Goal: Information Seeking & Learning: Compare options

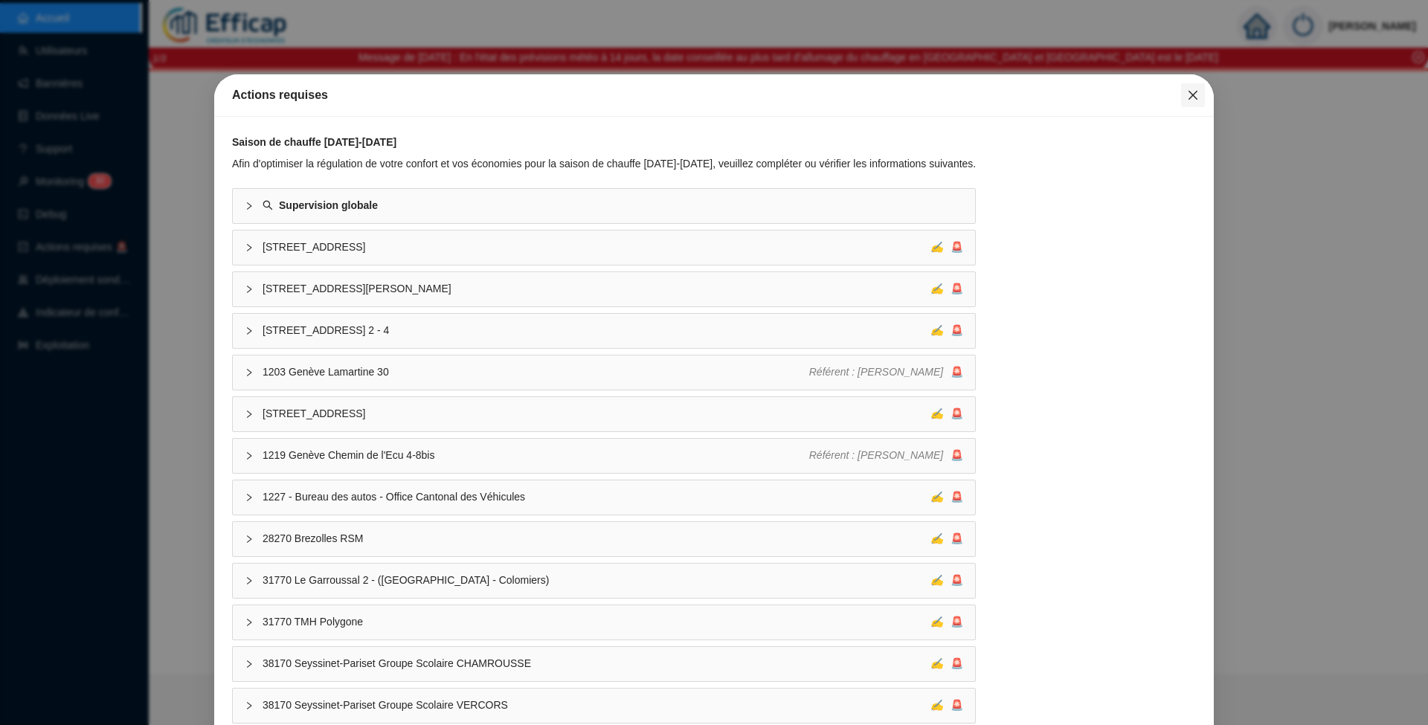
click at [1188, 97] on icon "close" at bounding box center [1192, 95] width 9 height 9
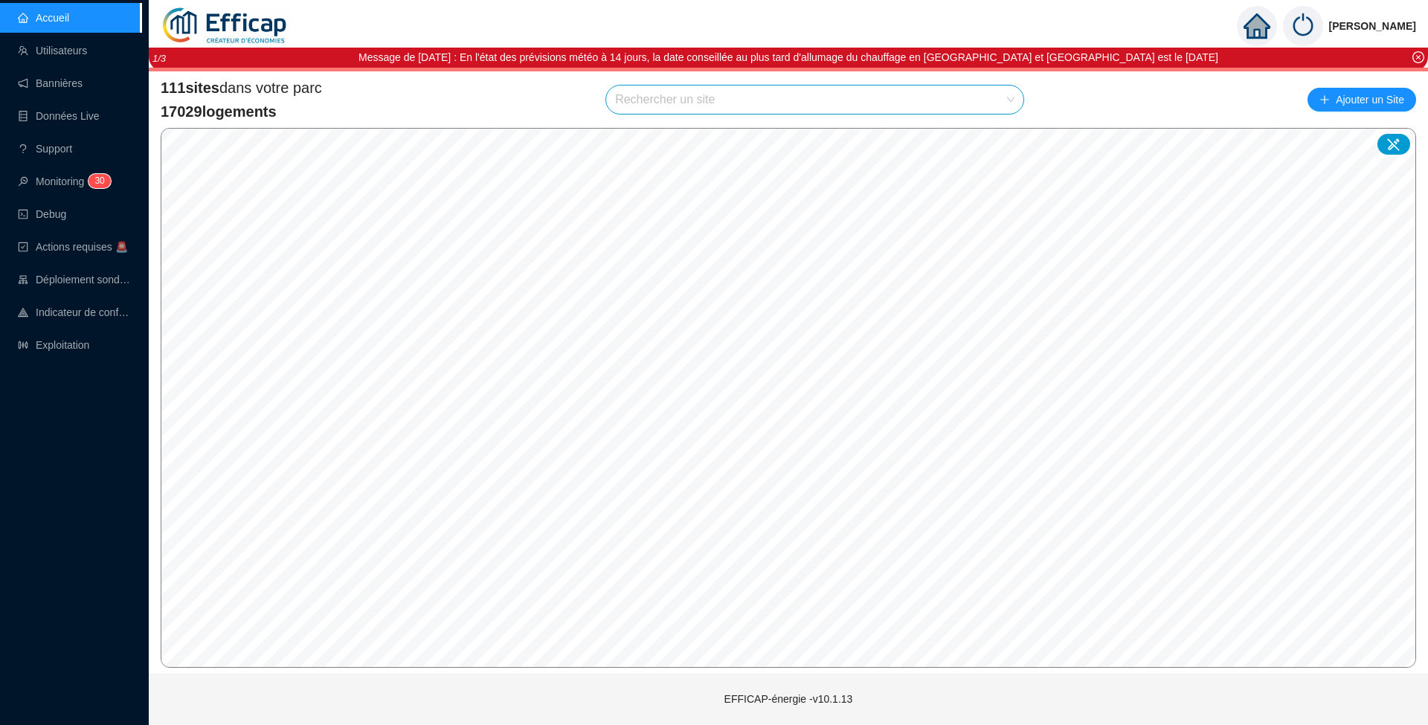
click at [730, 94] on input "search" at bounding box center [808, 100] width 386 height 28
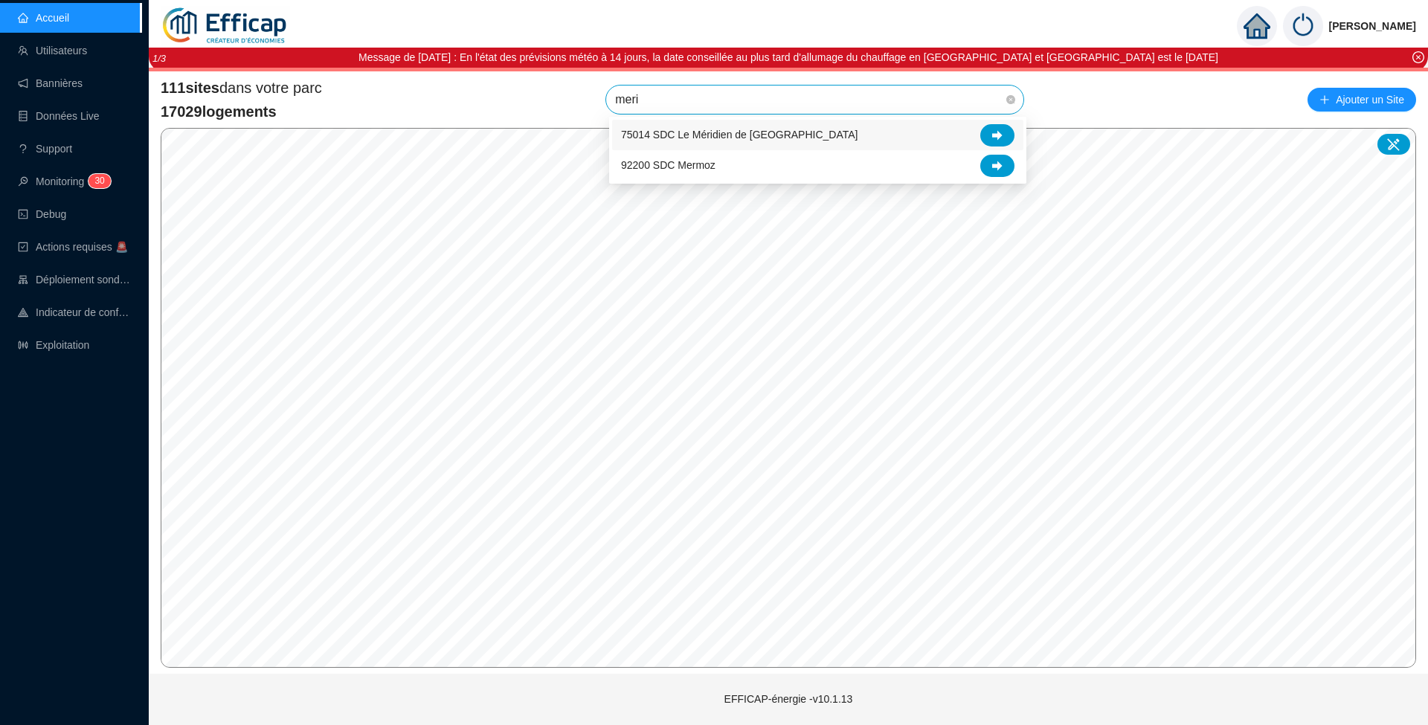
type input "merid"
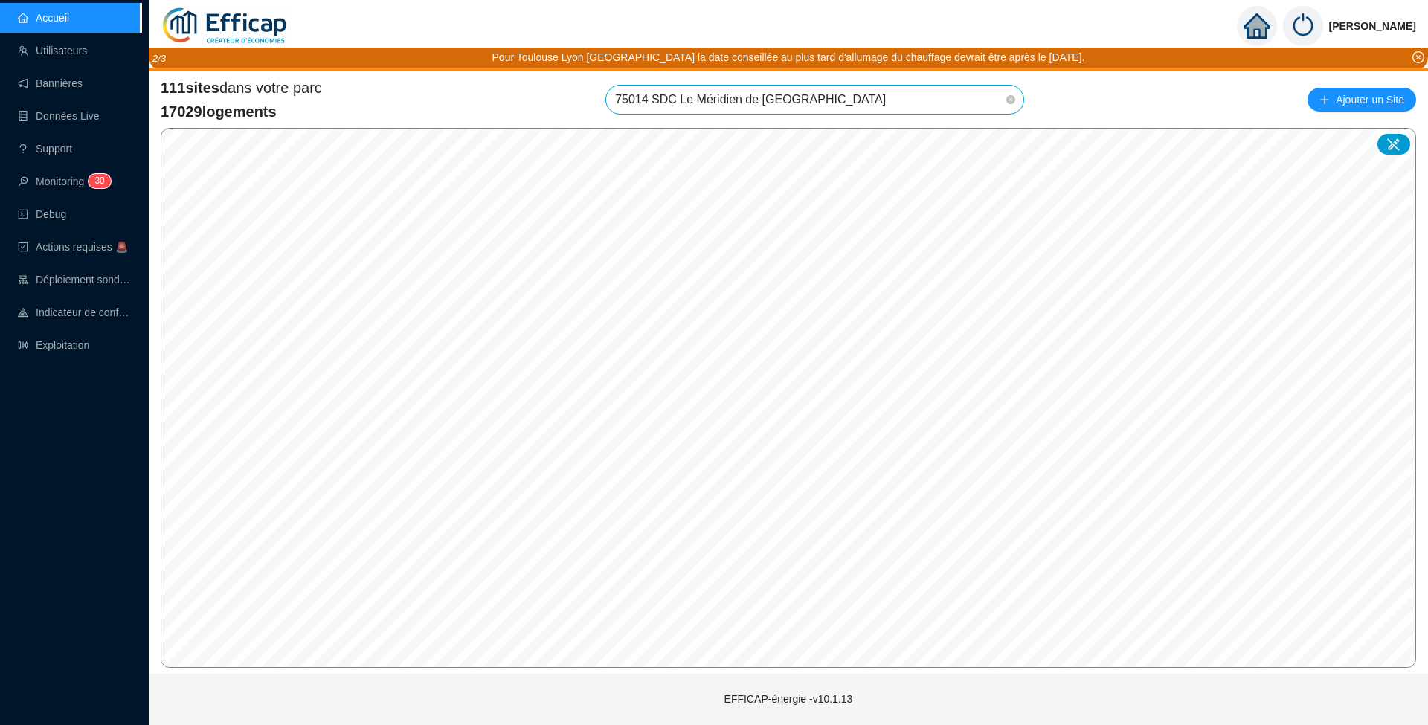
click at [761, 103] on span "75014 SDC Le Méridien de [GEOGRAPHIC_DATA]" at bounding box center [814, 100] width 399 height 28
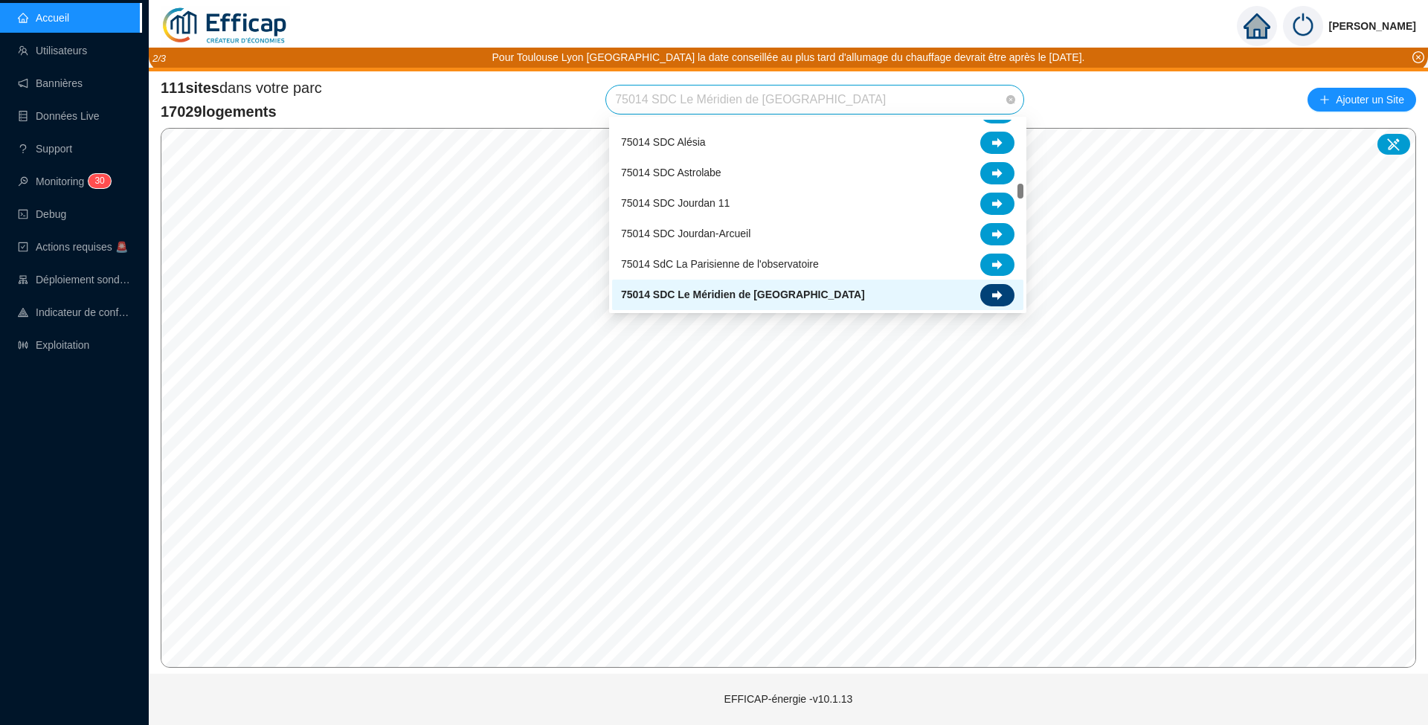
click at [996, 290] on icon at bounding box center [997, 295] width 10 height 10
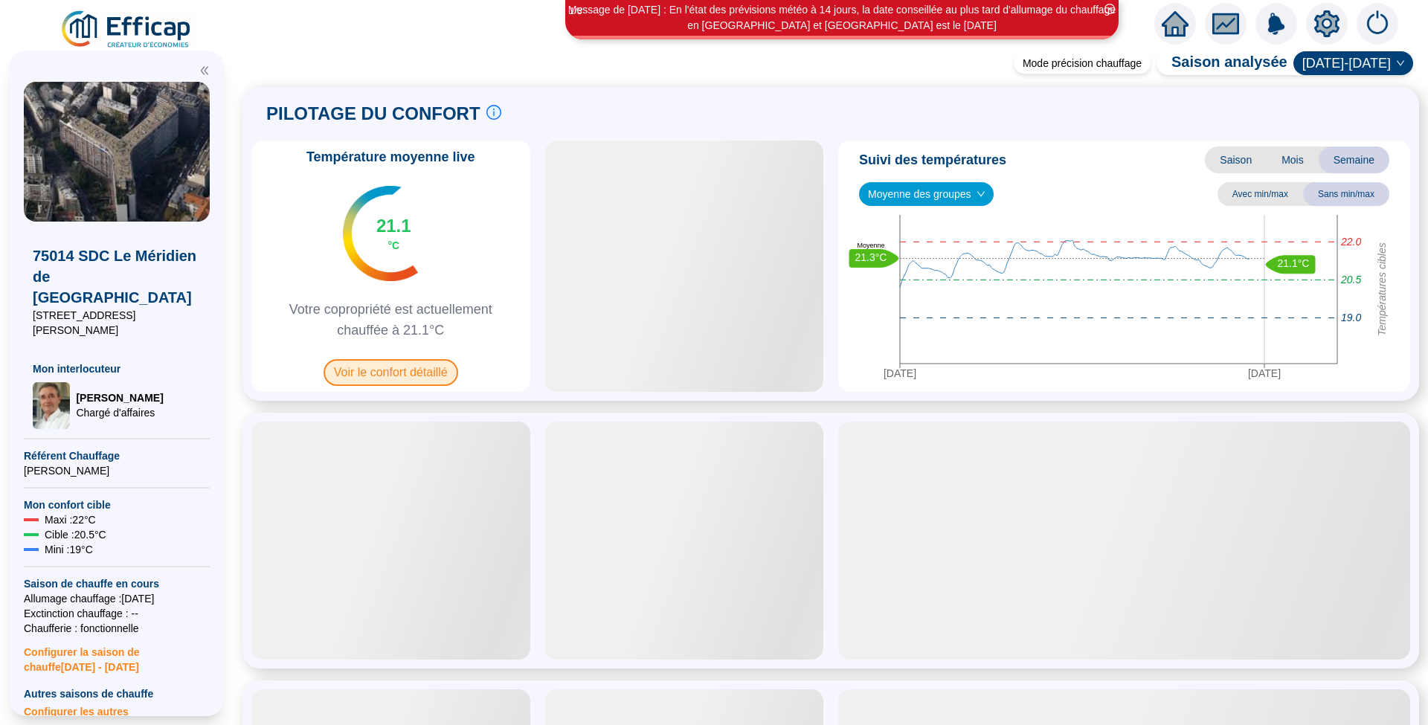
click at [385, 372] on span "Voir le confort détaillé" at bounding box center [390, 372] width 135 height 27
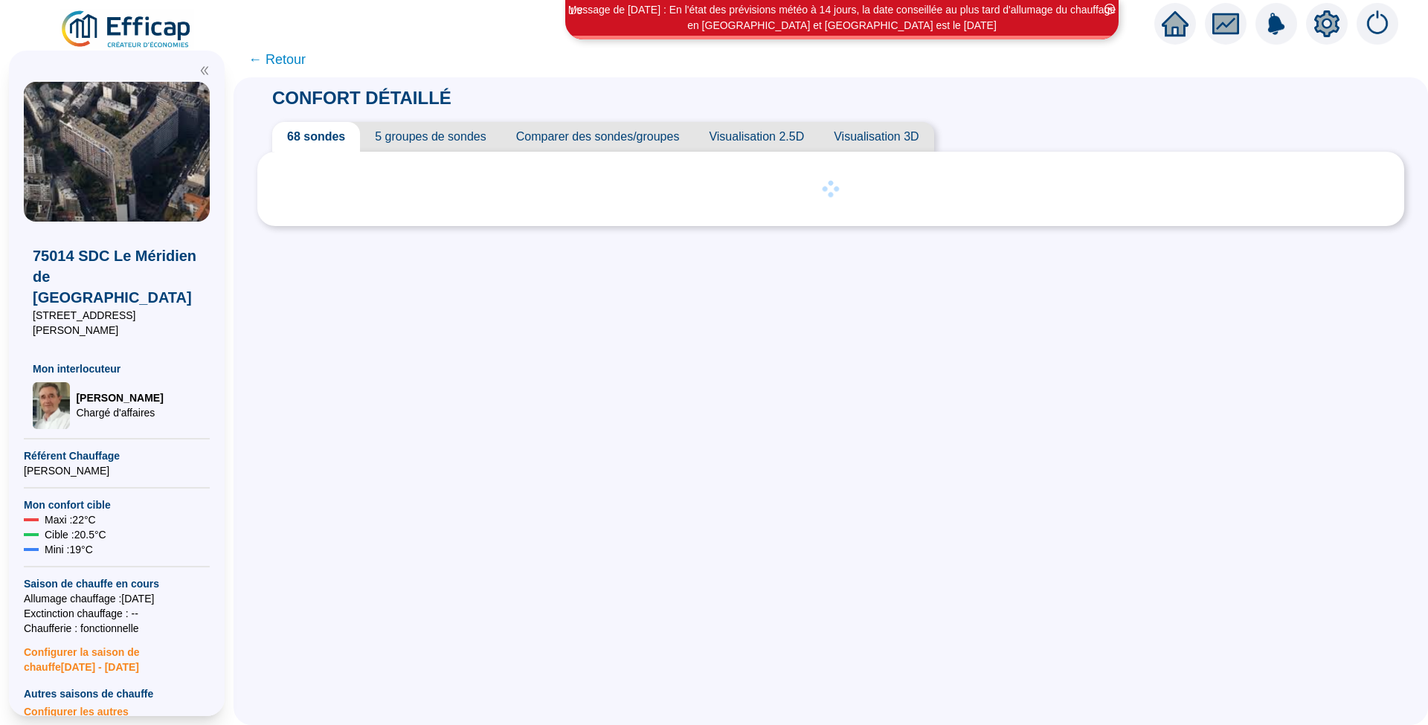
click at [578, 139] on span "Comparer des sondes/groupes" at bounding box center [597, 137] width 193 height 30
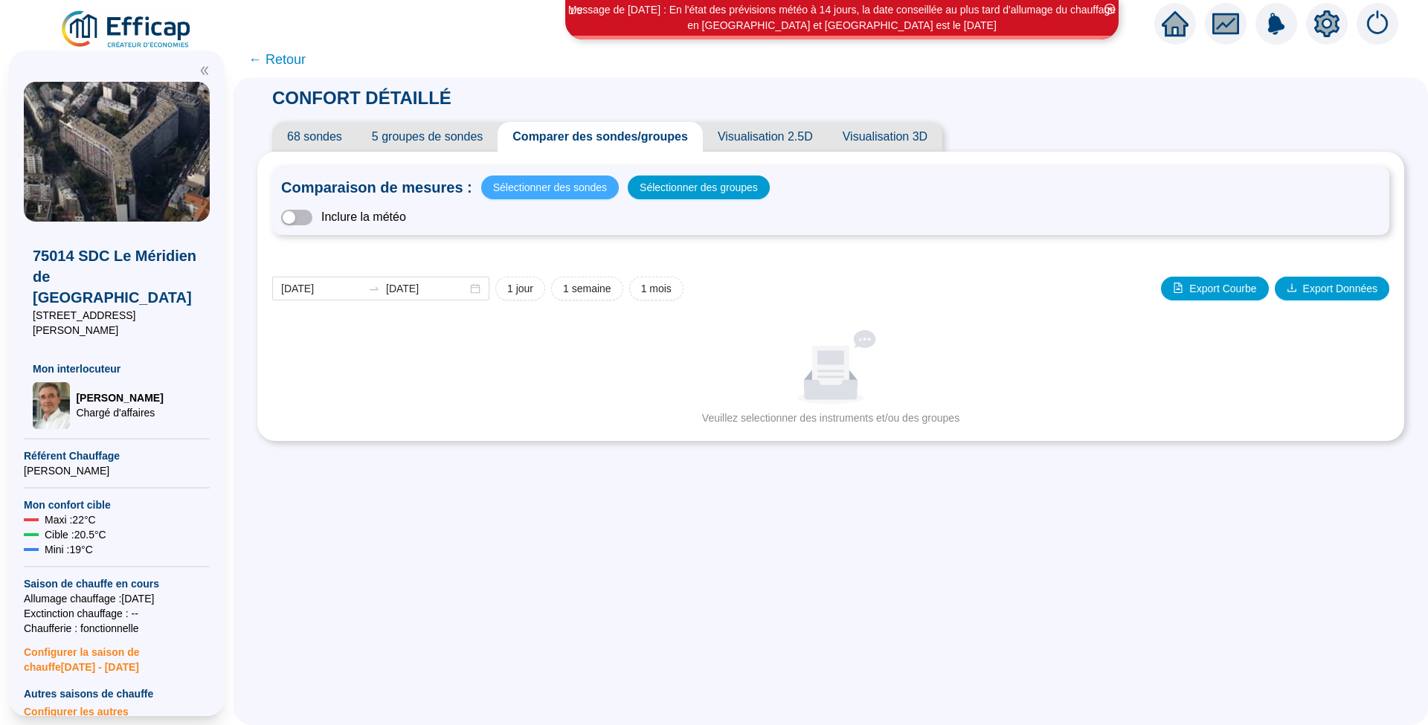
click at [545, 190] on span "Sélectionner des sondes" at bounding box center [550, 187] width 114 height 21
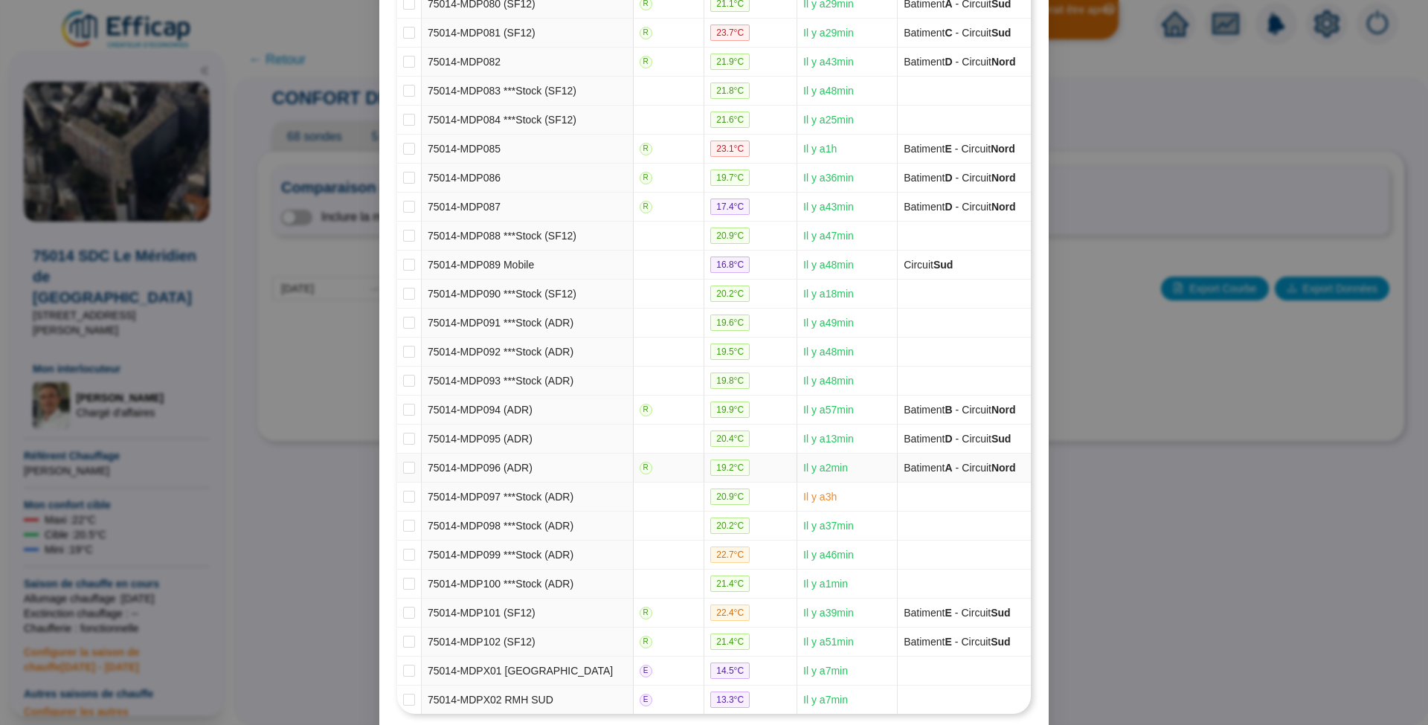
scroll to position [1515, 0]
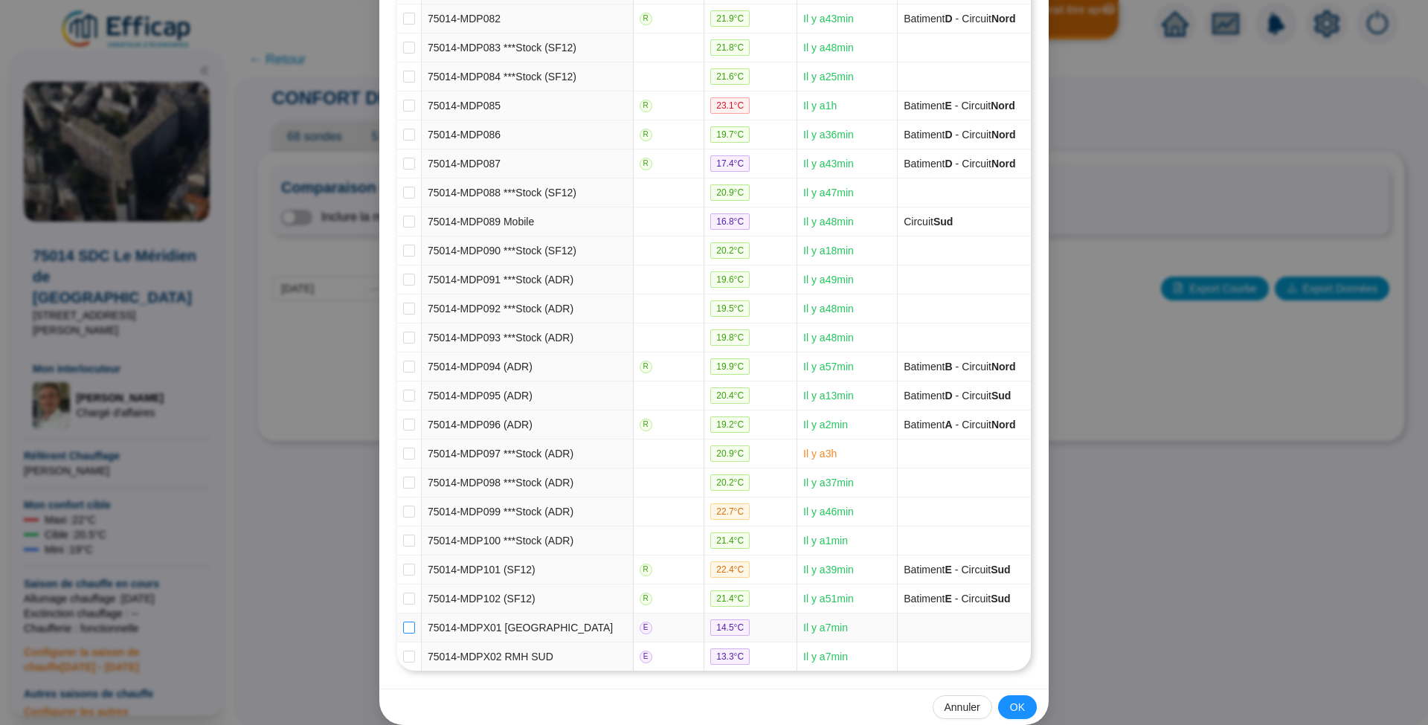
click at [403, 622] on input "checkbox" at bounding box center [409, 628] width 12 height 12
checkbox input "true"
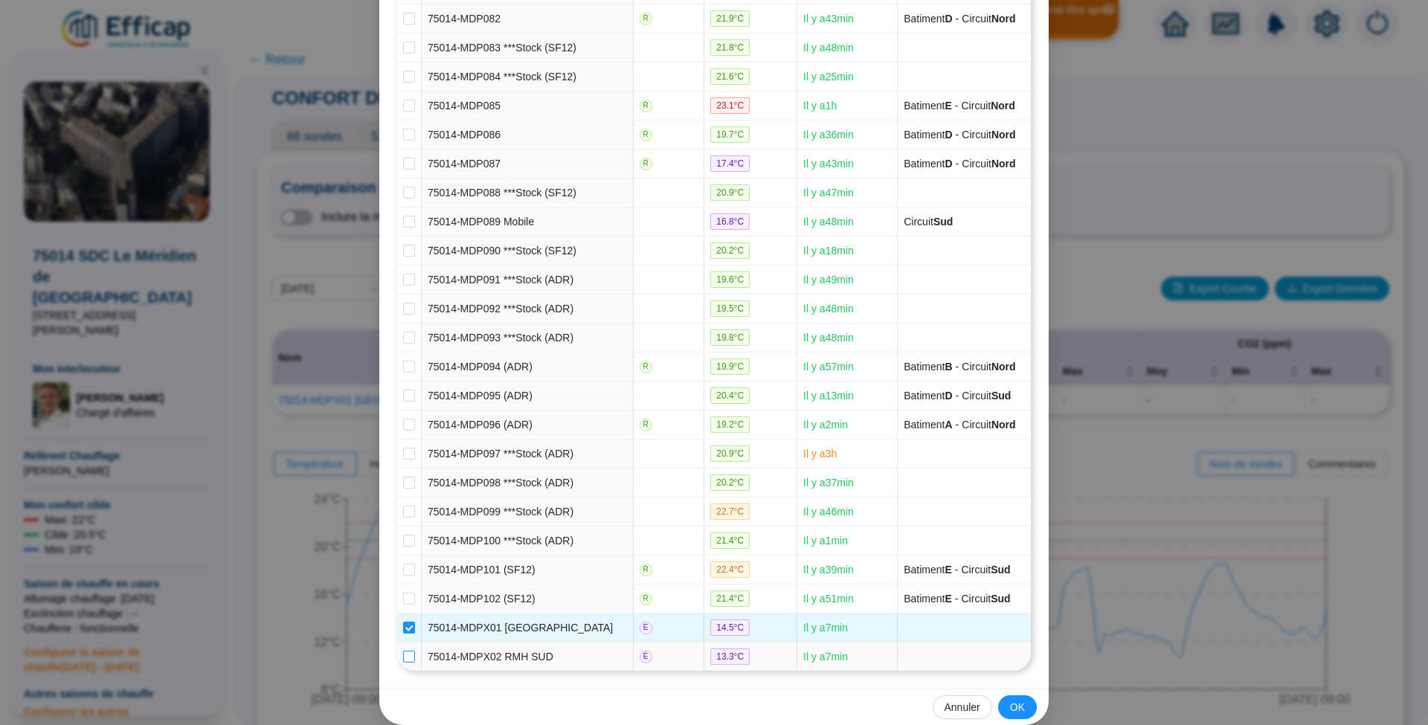
click at [403, 651] on input "checkbox" at bounding box center [409, 657] width 12 height 12
checkbox input "true"
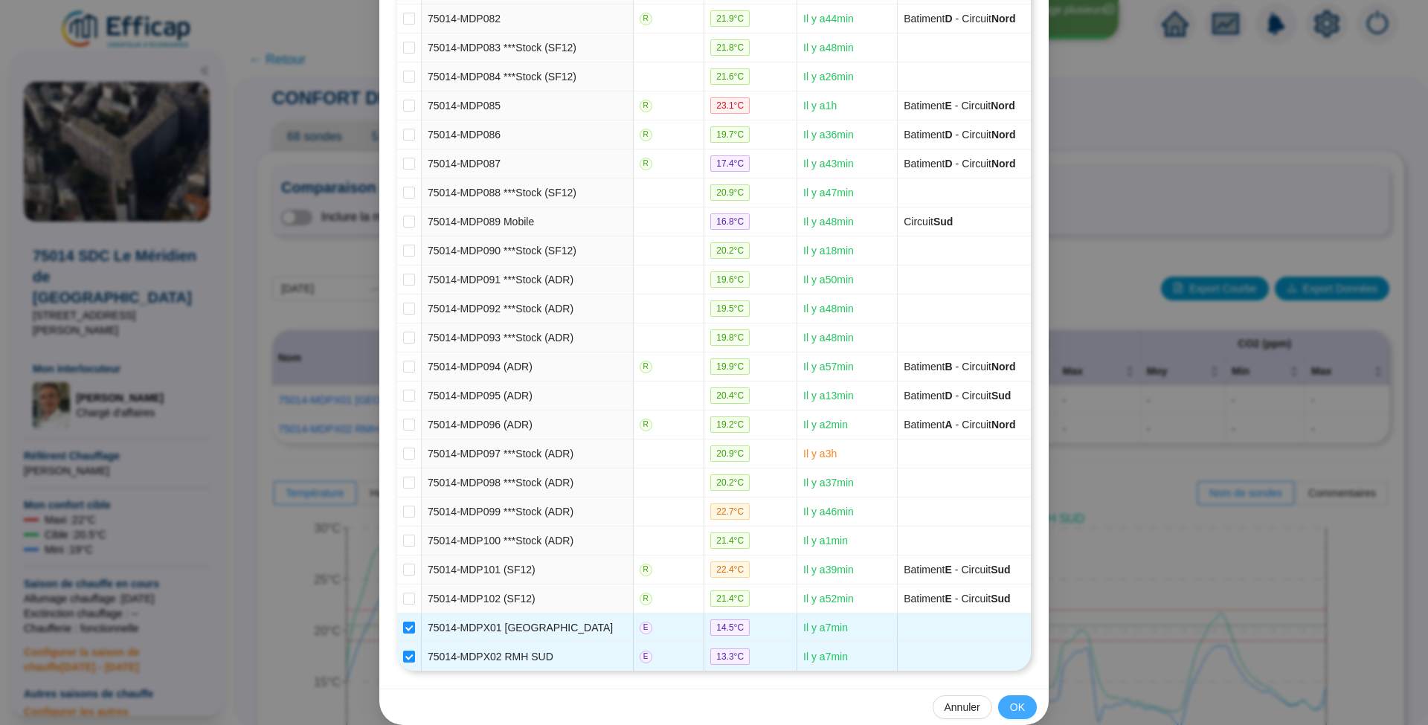
click at [1016, 700] on span "OK" at bounding box center [1017, 708] width 15 height 16
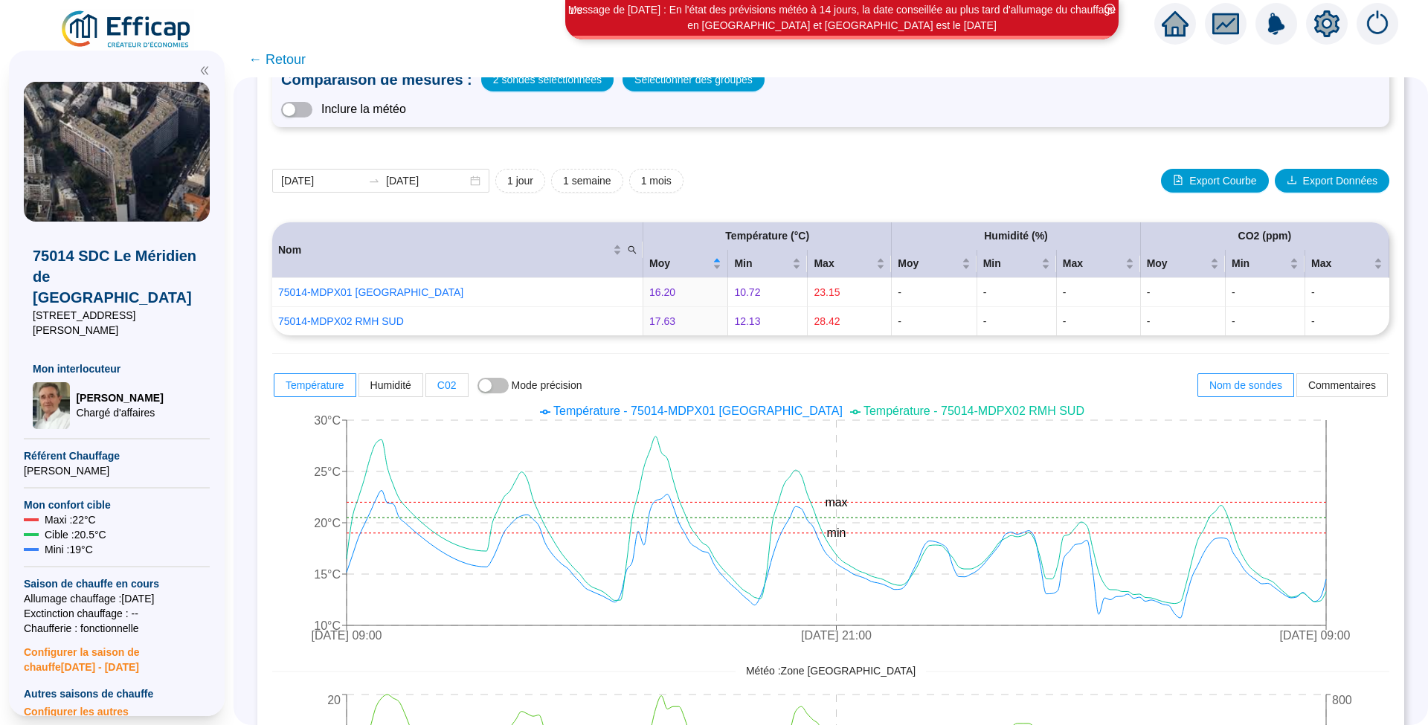
scroll to position [0, 0]
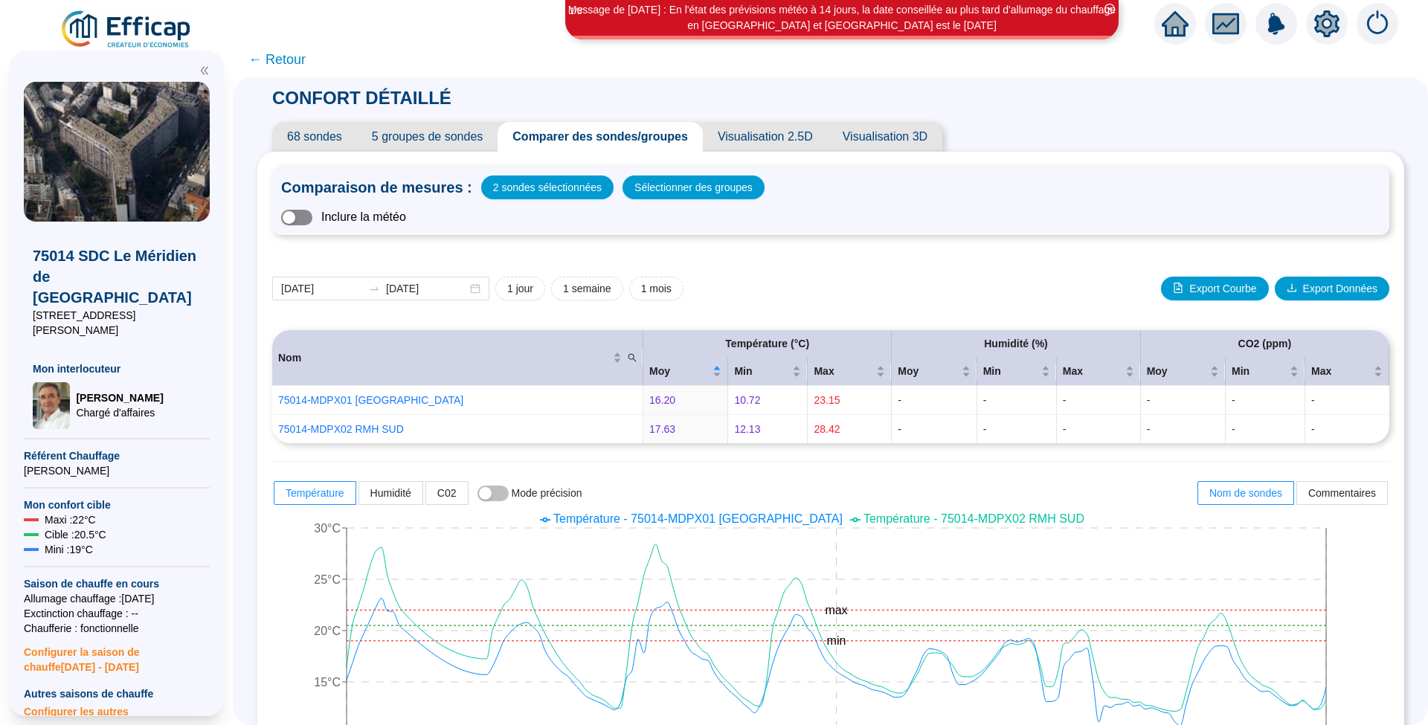
click at [312, 211] on span "button" at bounding box center [296, 218] width 31 height 16
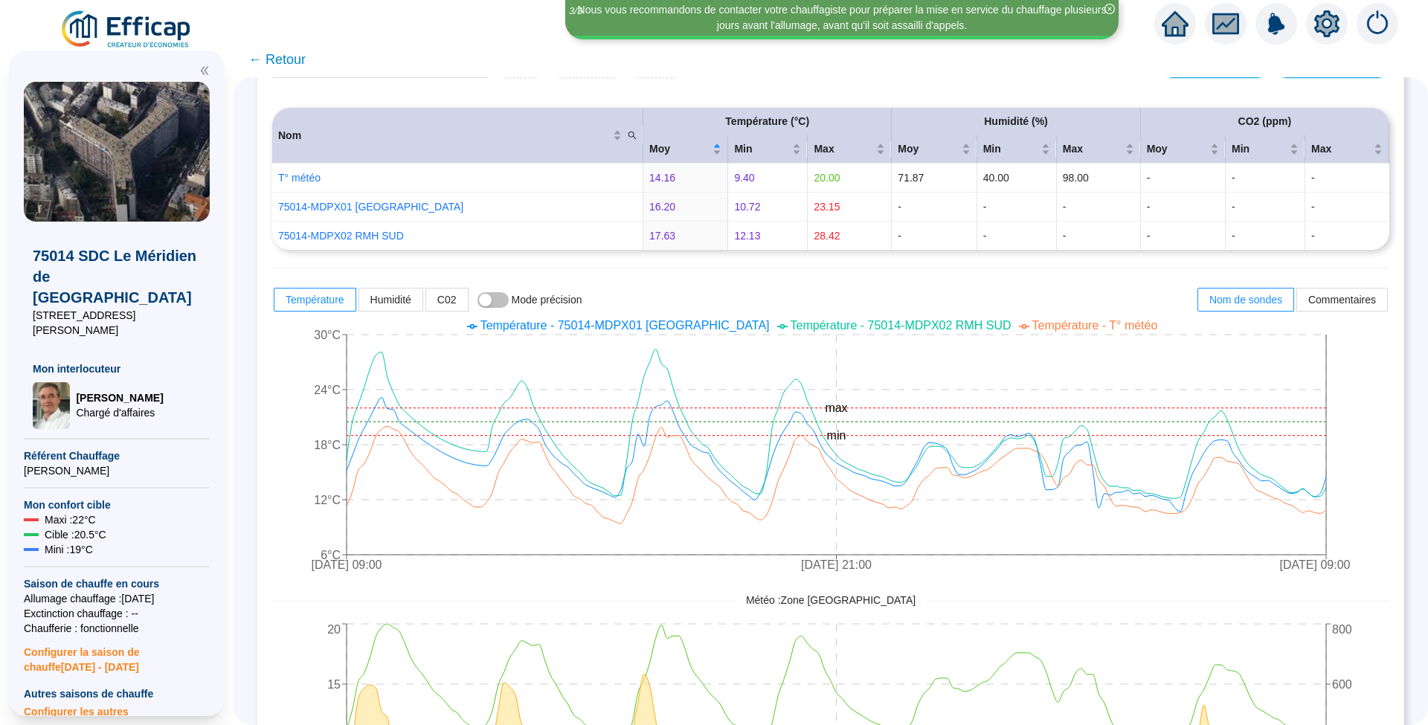
scroll to position [198, 0]
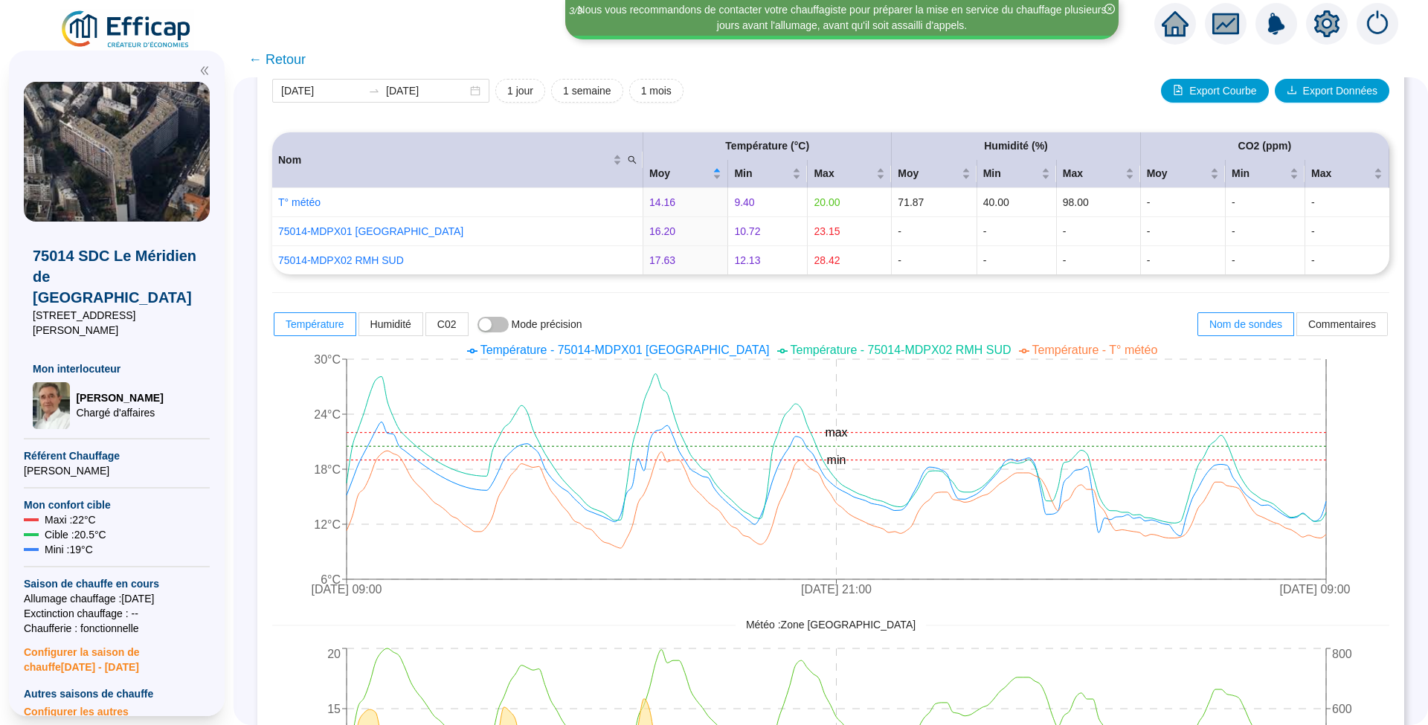
click at [284, 63] on span "← Retour" at bounding box center [276, 59] width 57 height 21
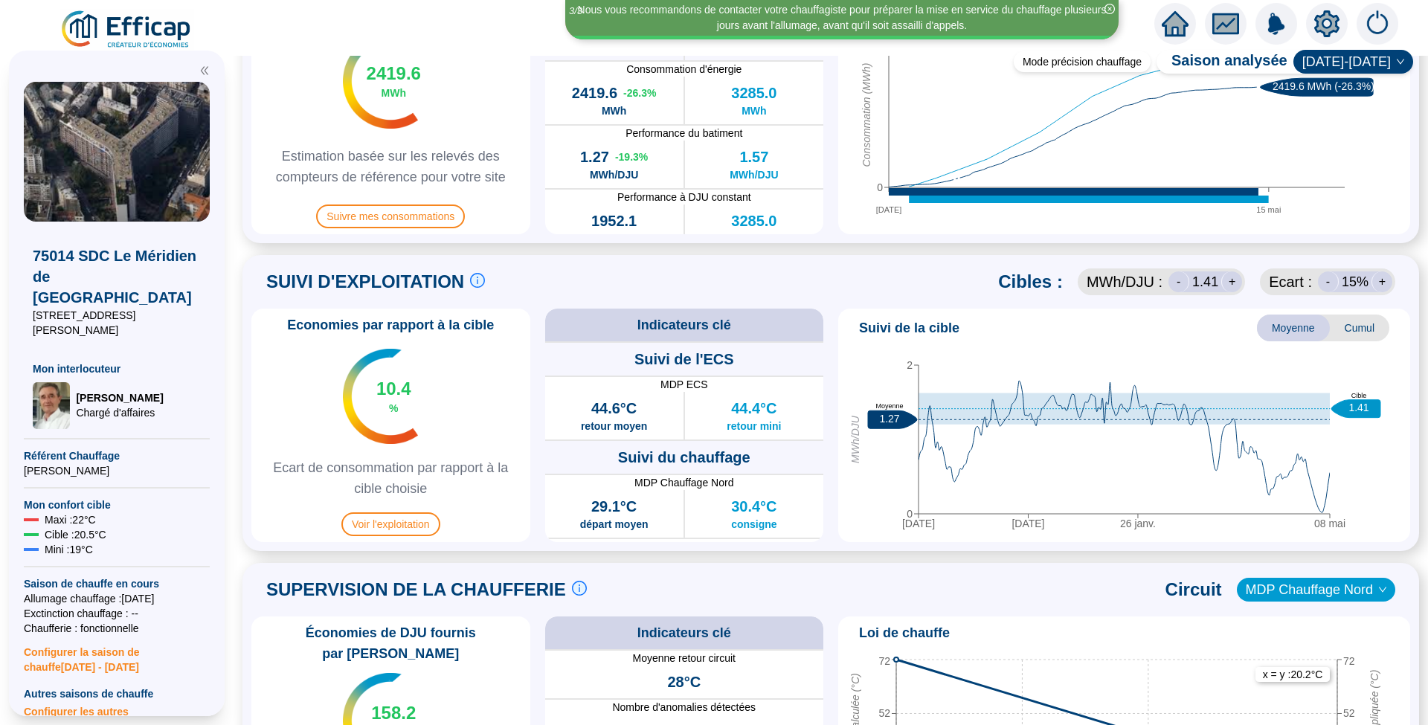
scroll to position [793, 0]
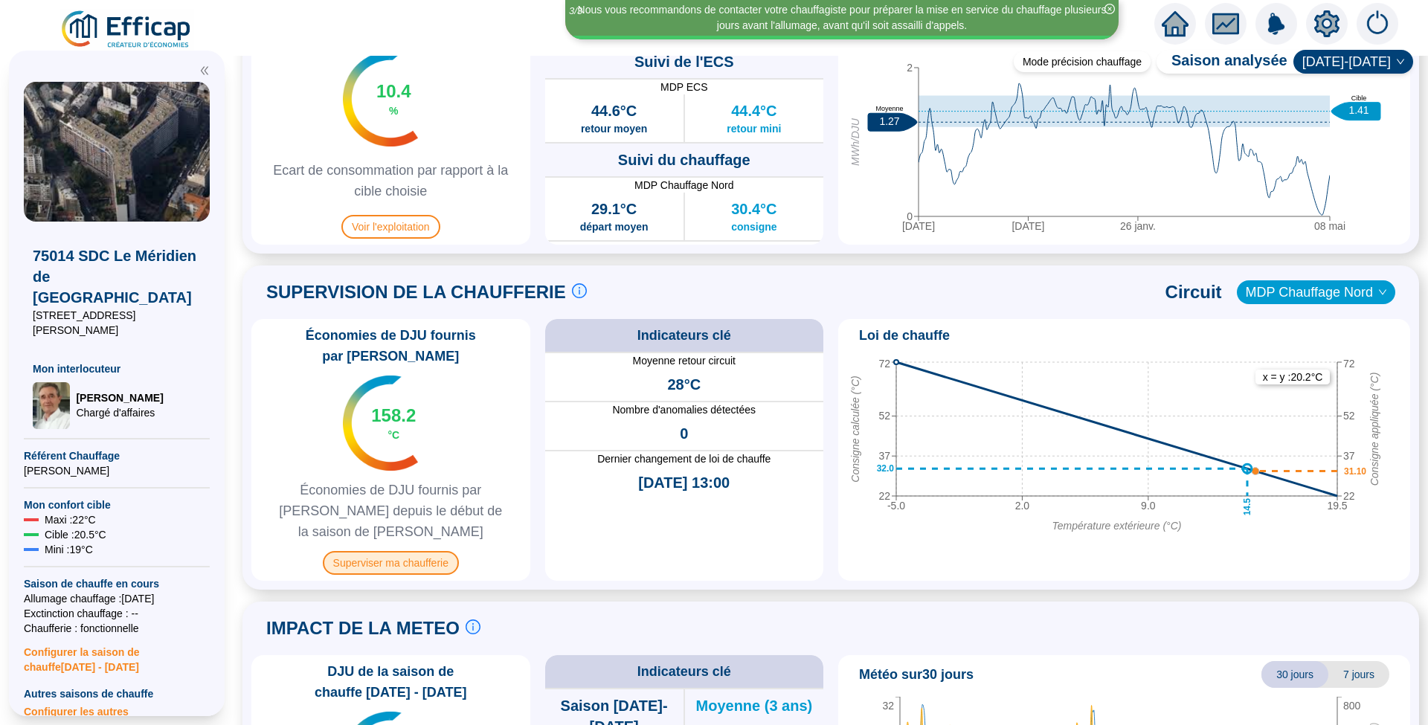
click at [406, 551] on span "Superviser ma chaufferie" at bounding box center [391, 563] width 136 height 24
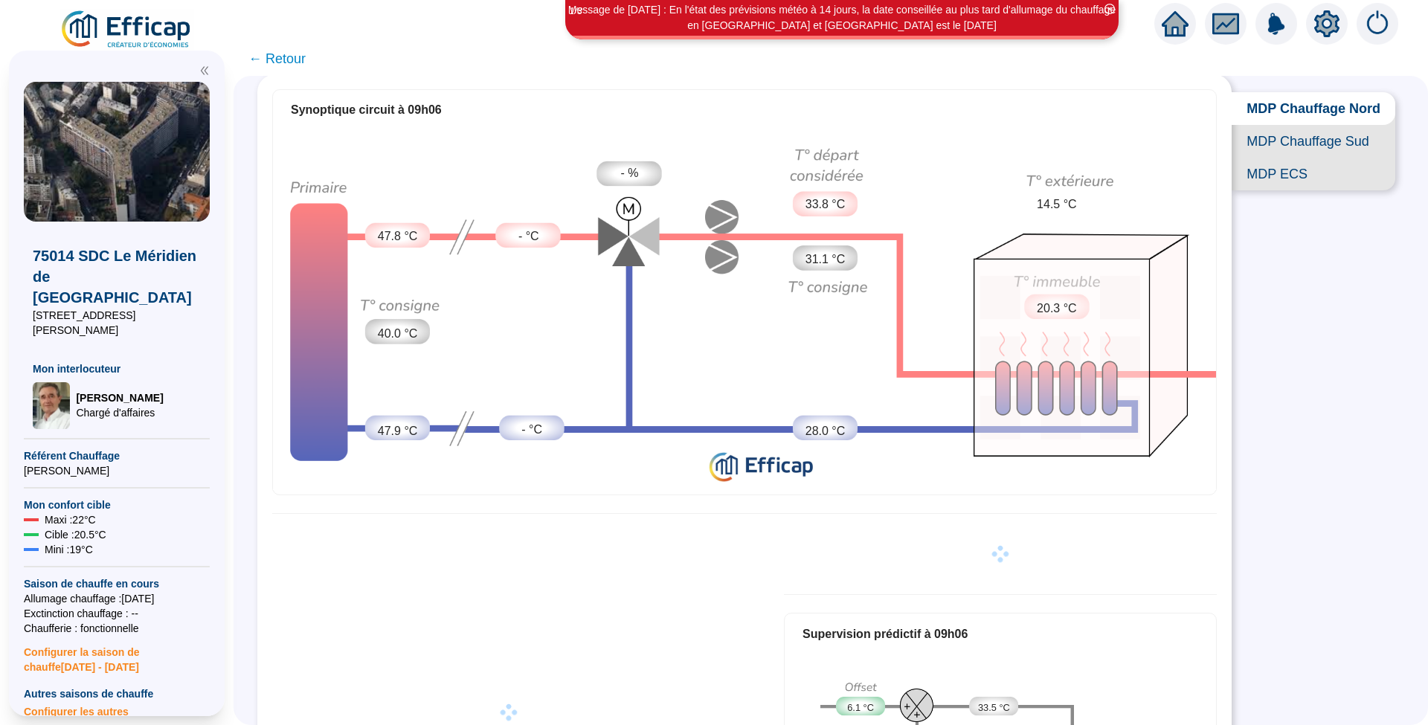
scroll to position [99, 0]
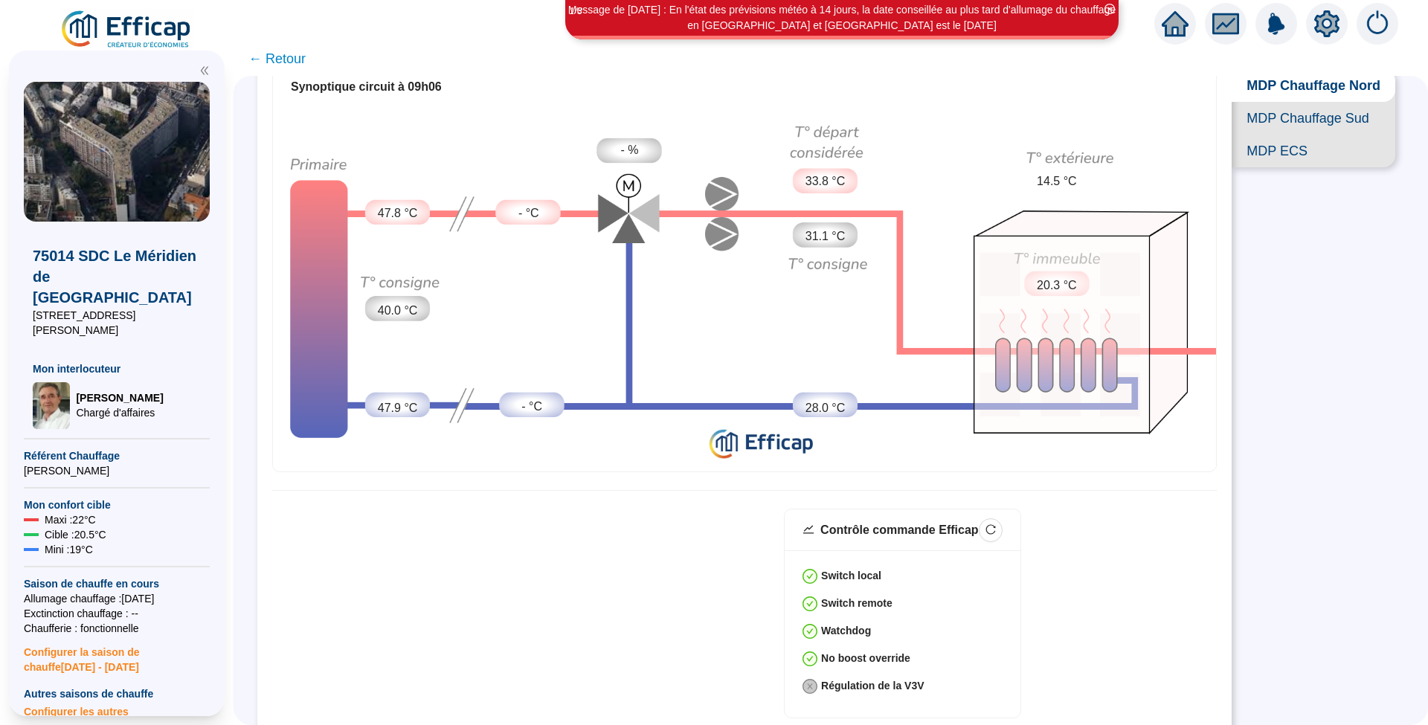
click at [1291, 135] on span "MDP Chauffage Sud" at bounding box center [1313, 118] width 164 height 33
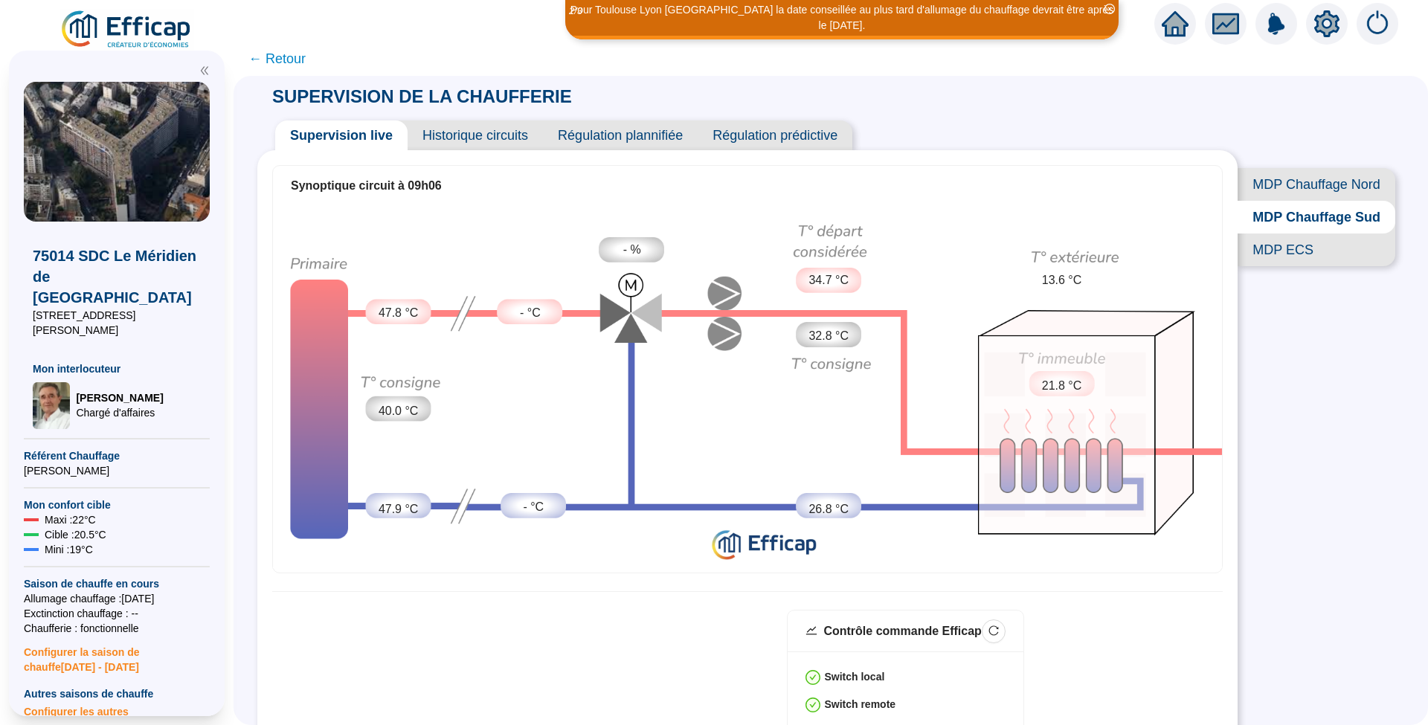
click at [1300, 187] on span "MDP Chauffage Nord" at bounding box center [1316, 184] width 158 height 33
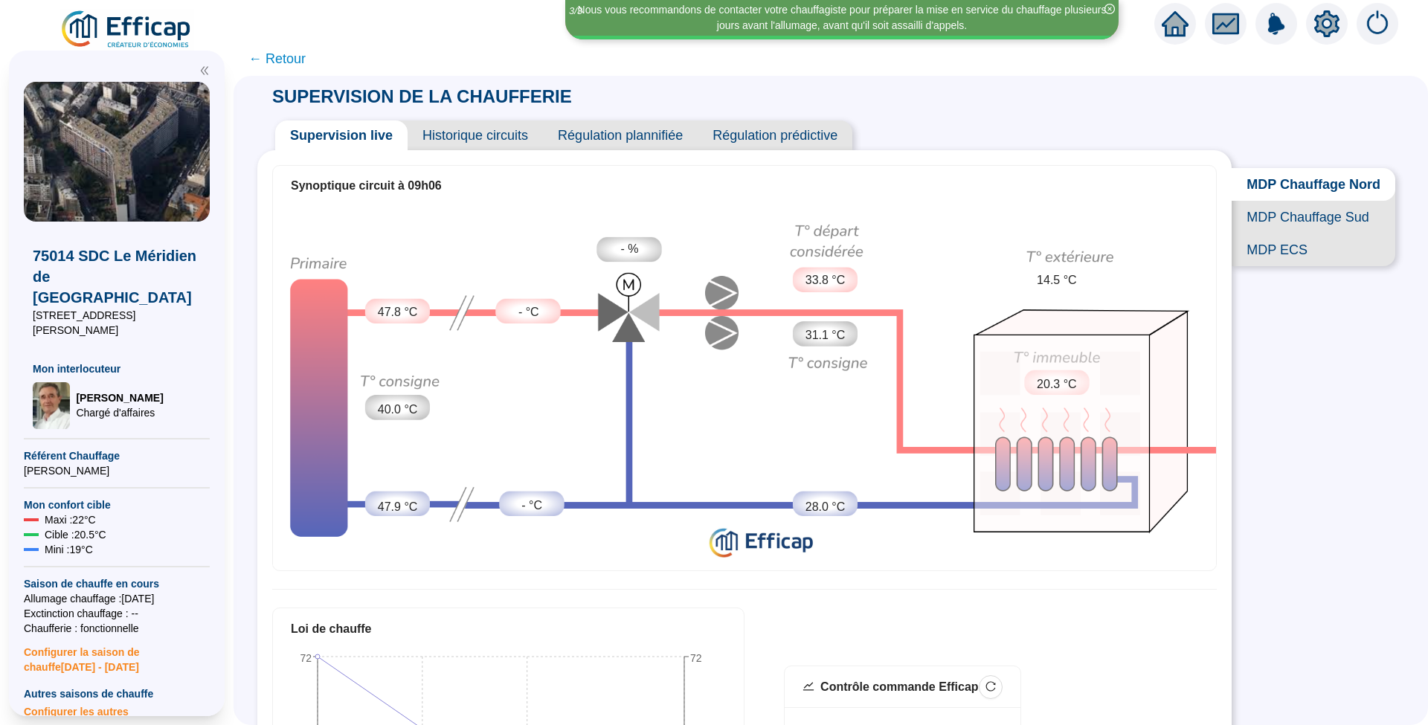
click at [1274, 230] on span "MDP Chauffage Sud" at bounding box center [1313, 217] width 164 height 33
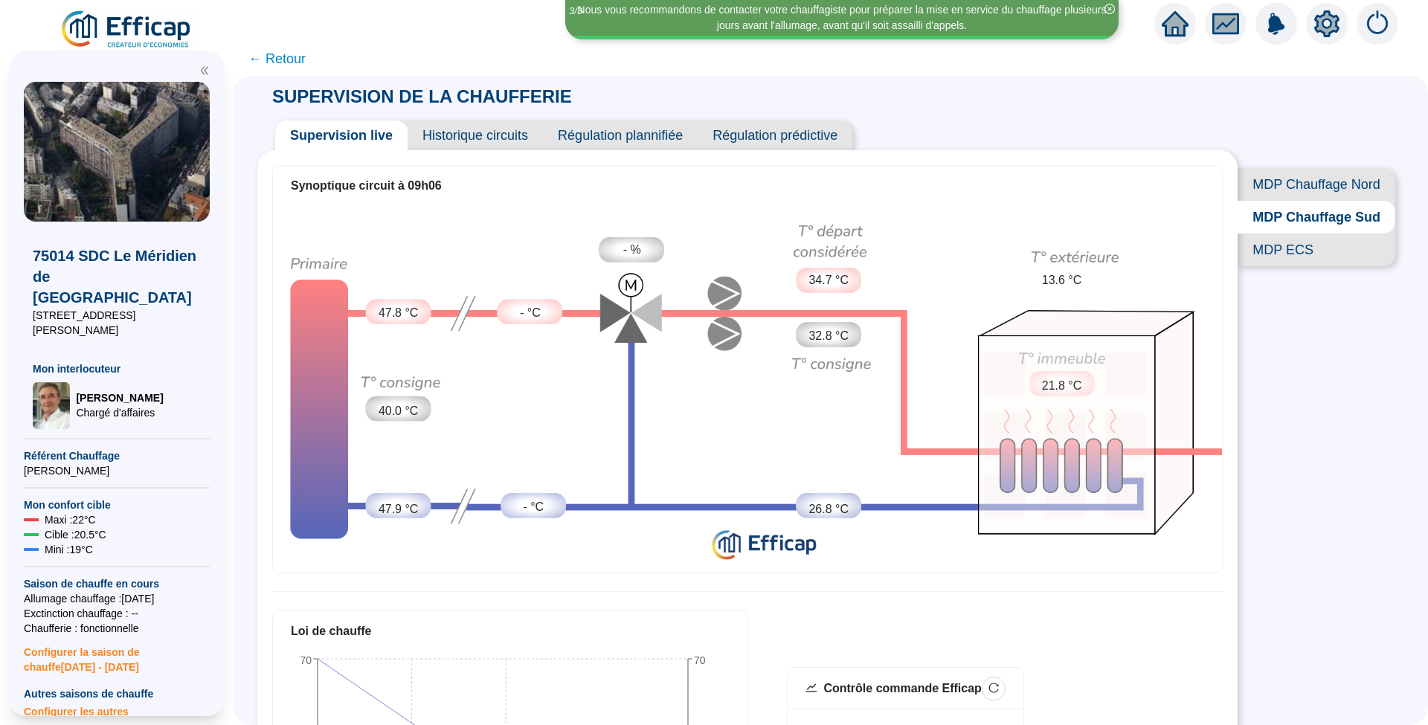
click at [1281, 182] on span "MDP Chauffage Nord" at bounding box center [1316, 184] width 158 height 33
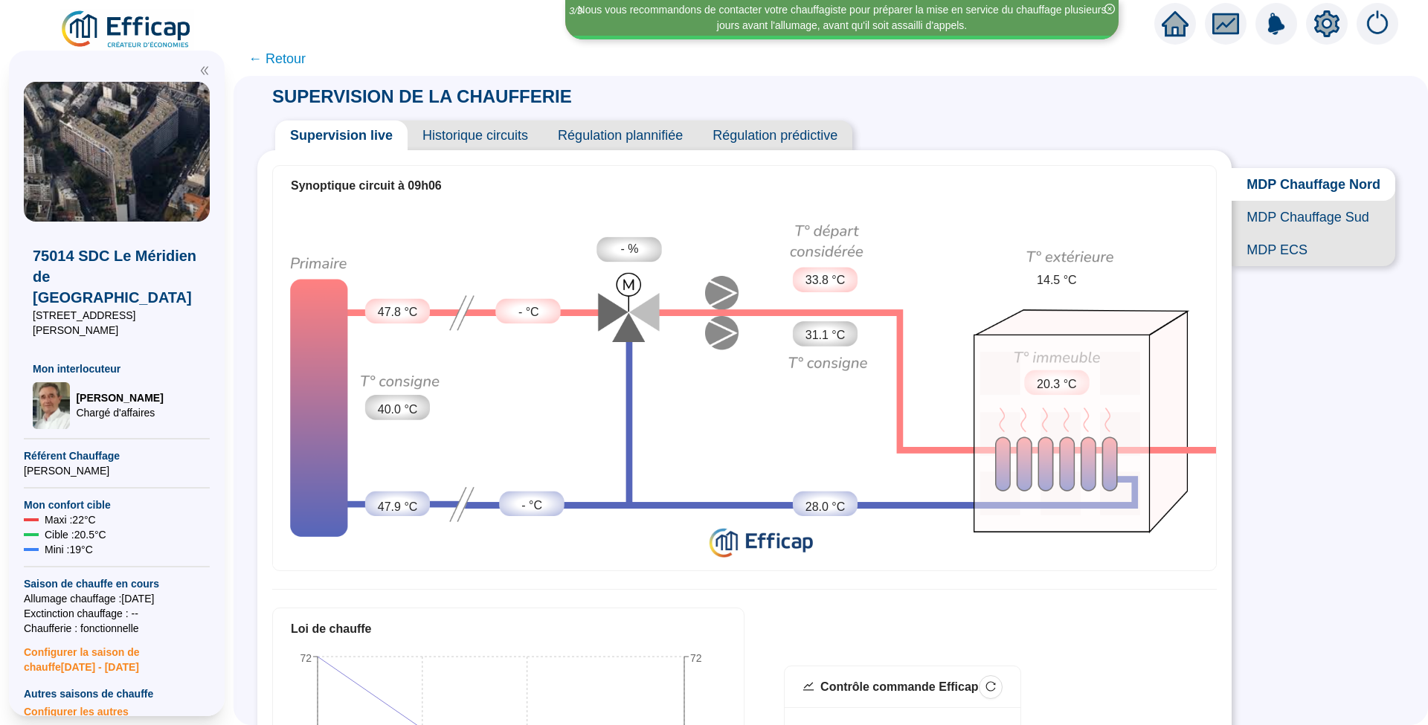
drag, startPoint x: 1283, startPoint y: 222, endPoint x: 1219, endPoint y: 222, distance: 63.2
click at [1283, 224] on span "MDP Chauffage Sud" at bounding box center [1313, 217] width 164 height 33
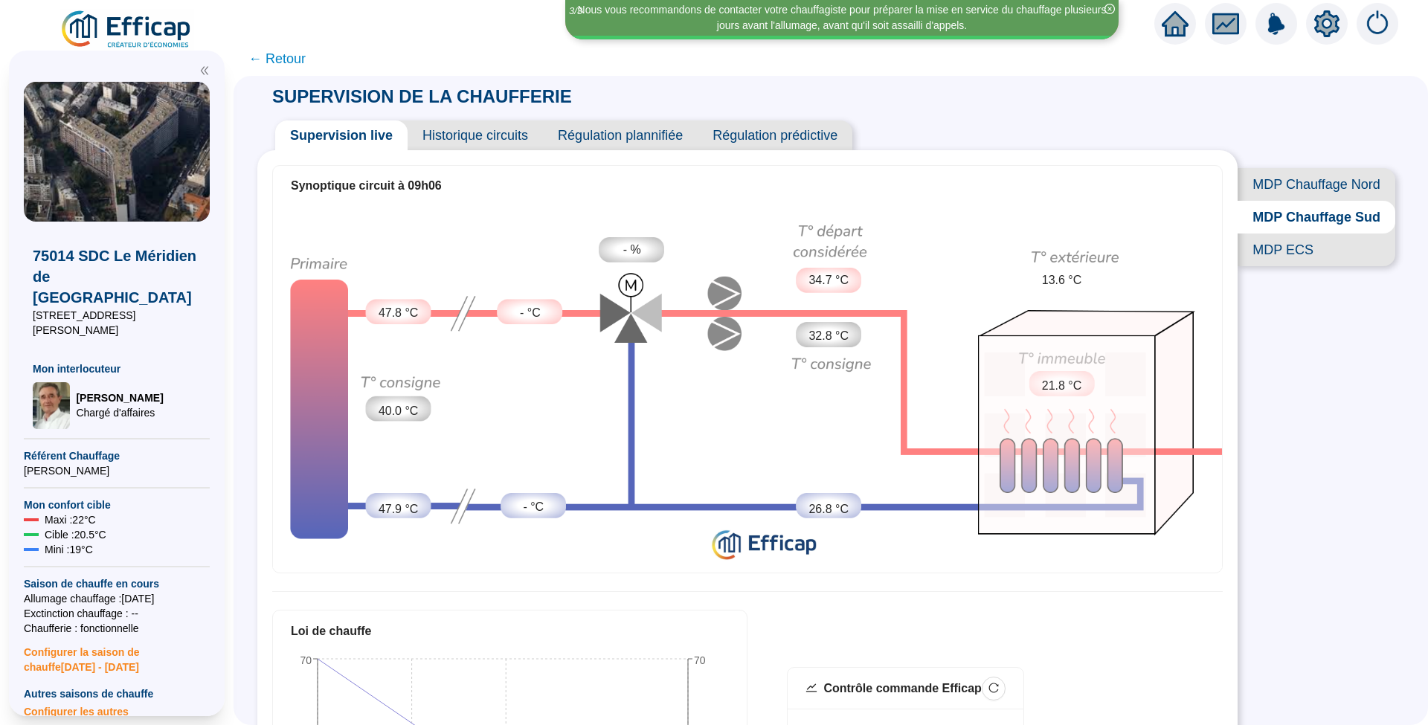
click at [491, 143] on span "Historique circuits" at bounding box center [474, 135] width 135 height 30
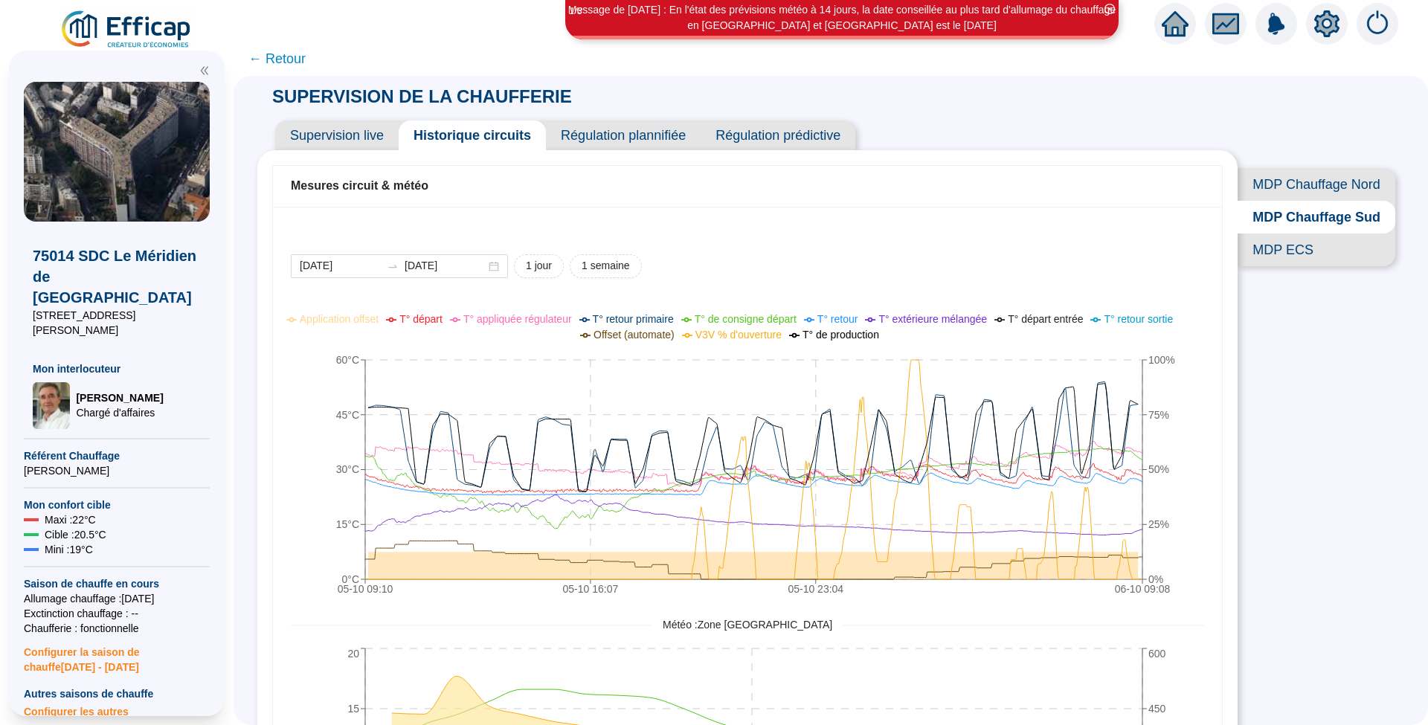
click at [1298, 266] on span "MDP ECS" at bounding box center [1316, 249] width 158 height 33
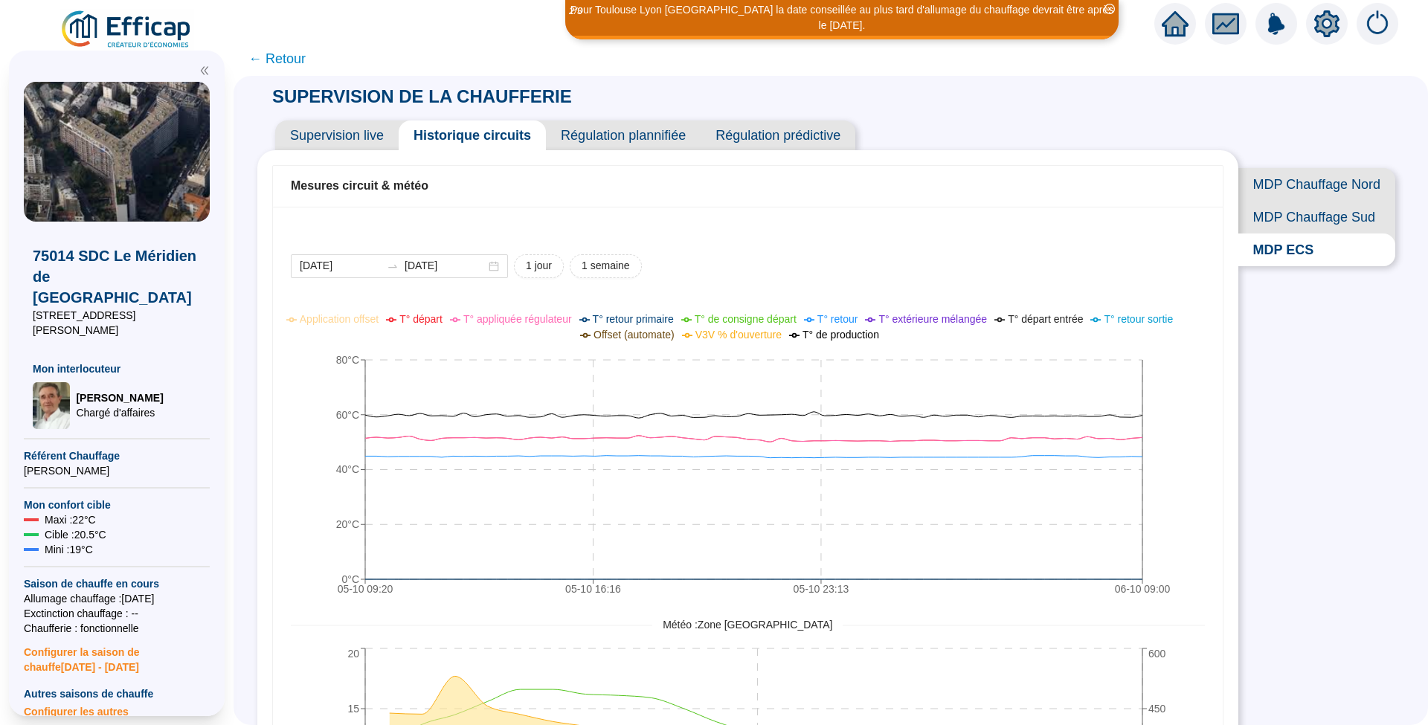
click at [300, 58] on span "← Retour" at bounding box center [276, 58] width 57 height 21
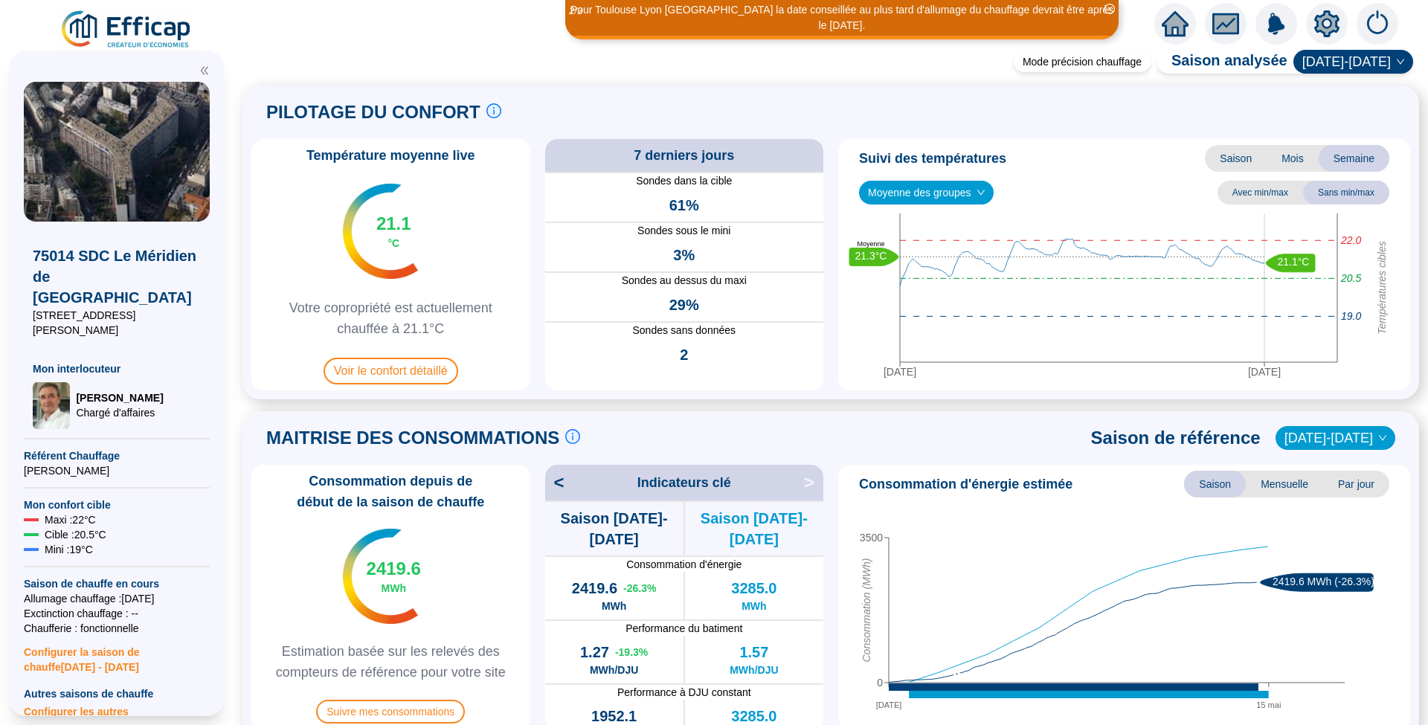
click at [169, 23] on img at bounding box center [126, 30] width 135 height 42
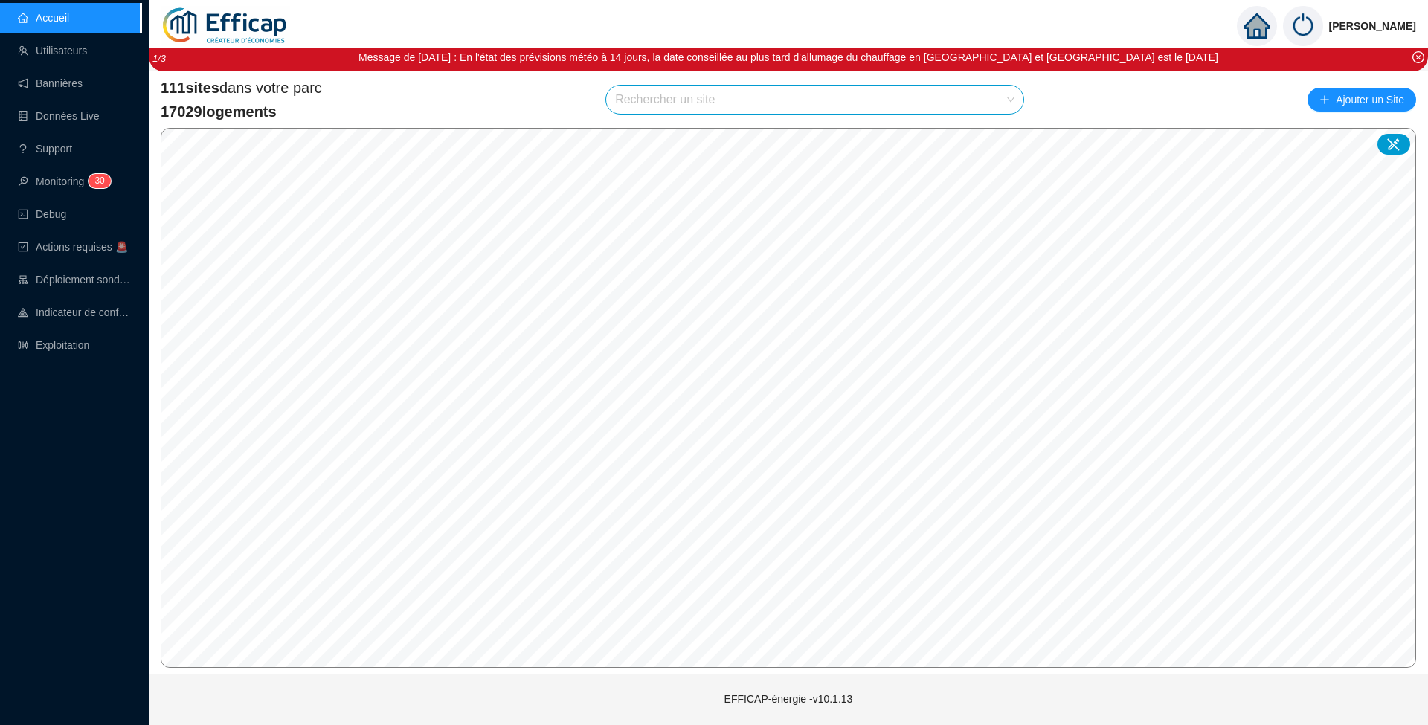
click at [738, 101] on input "search" at bounding box center [808, 100] width 386 height 28
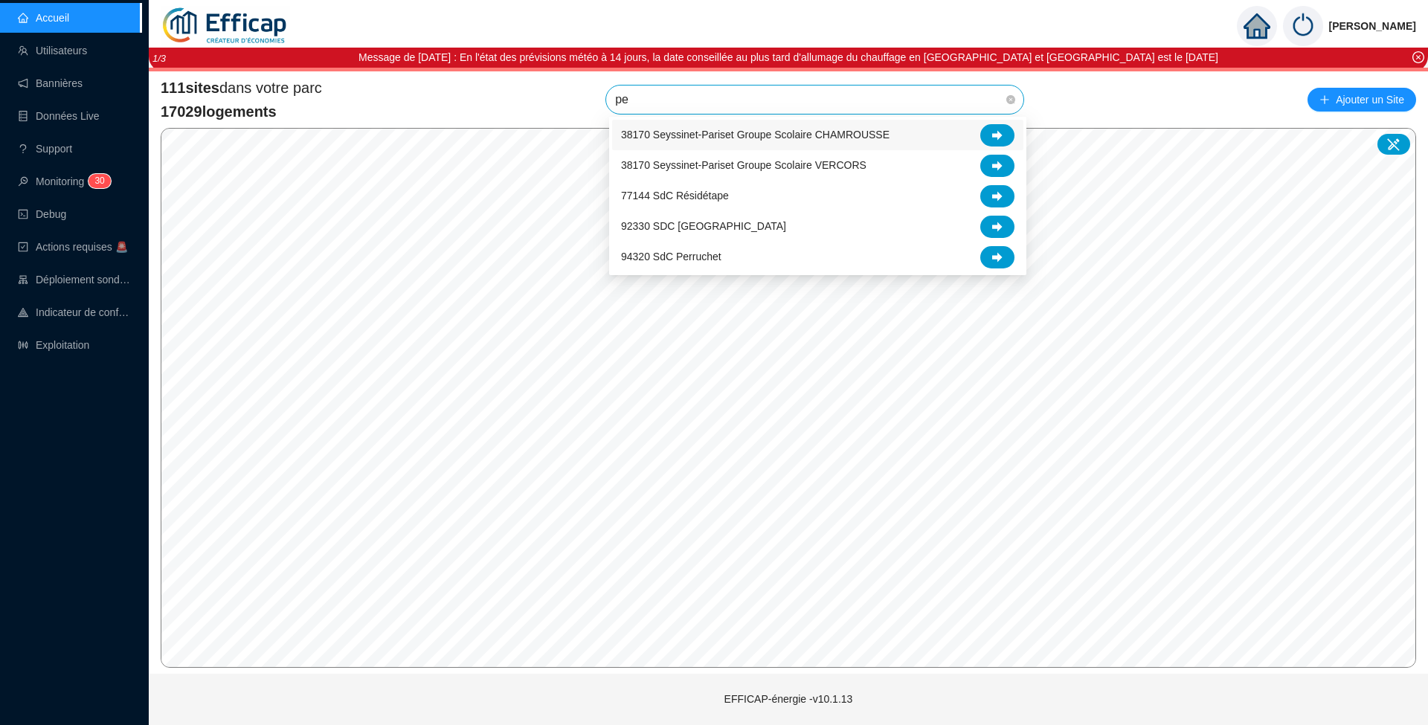
type input "p"
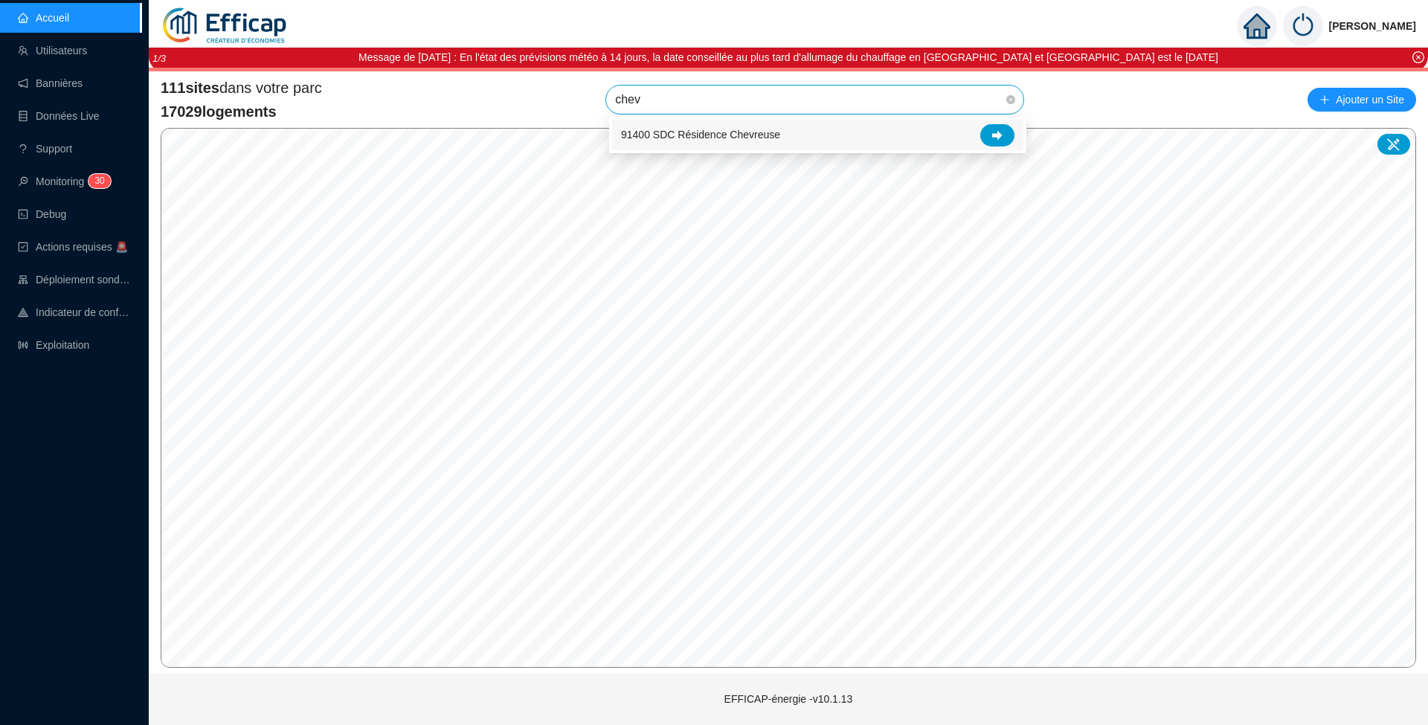
type input "chevr"
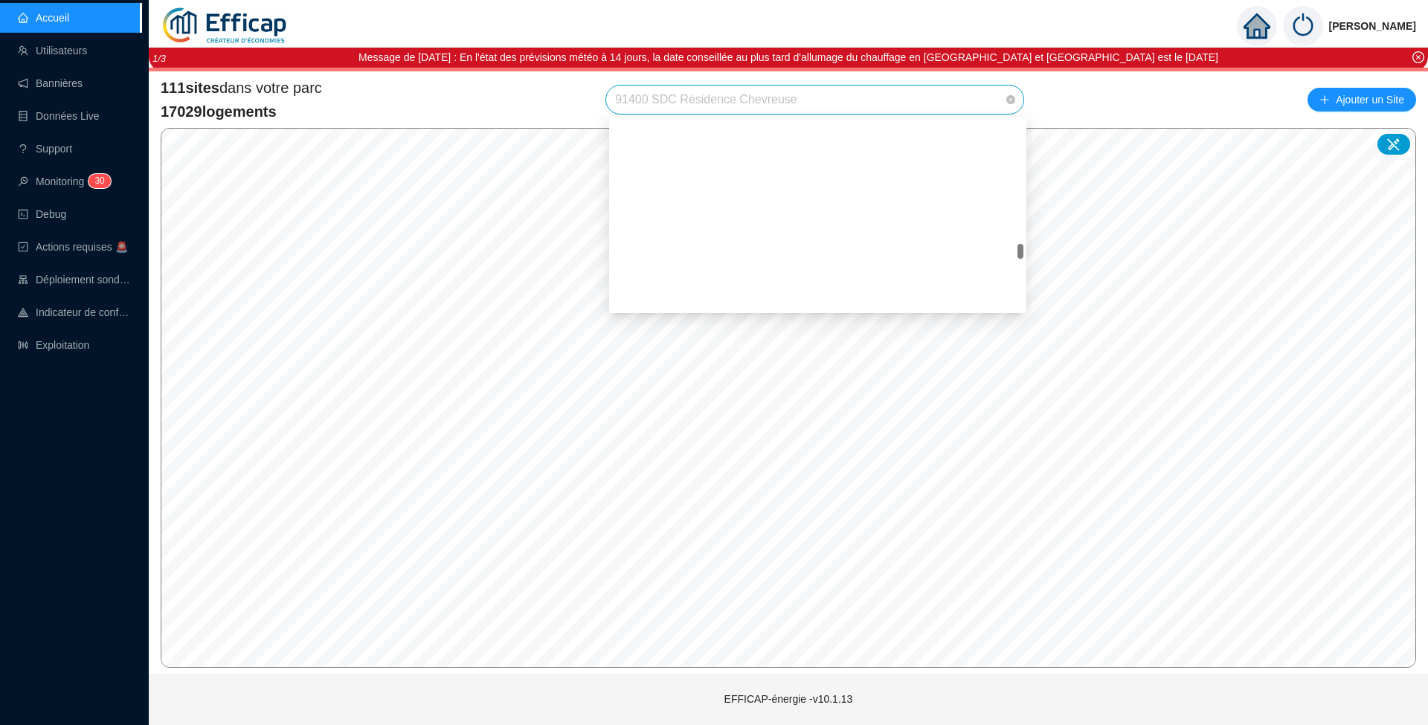
click at [907, 104] on span "91400 SDC Résidence Chevreuse" at bounding box center [814, 100] width 399 height 28
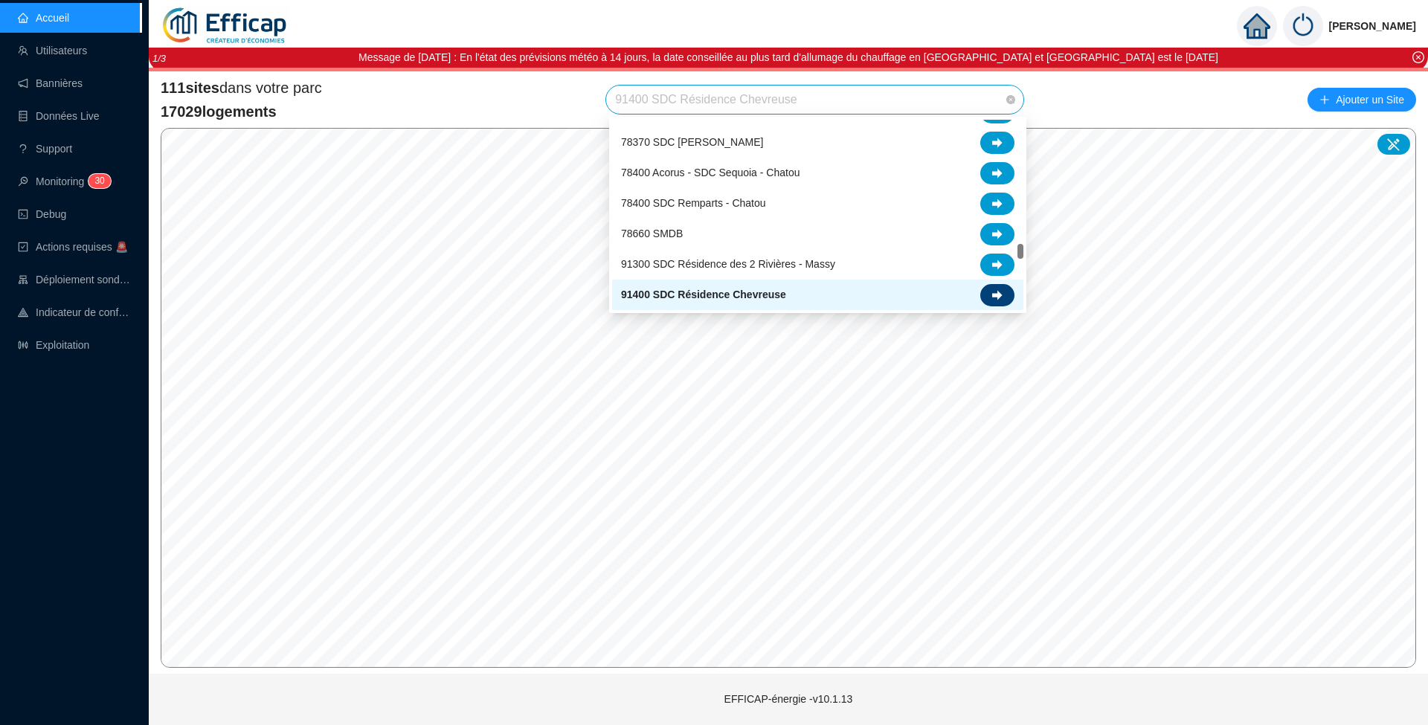
click at [1011, 289] on div at bounding box center [997, 295] width 34 height 22
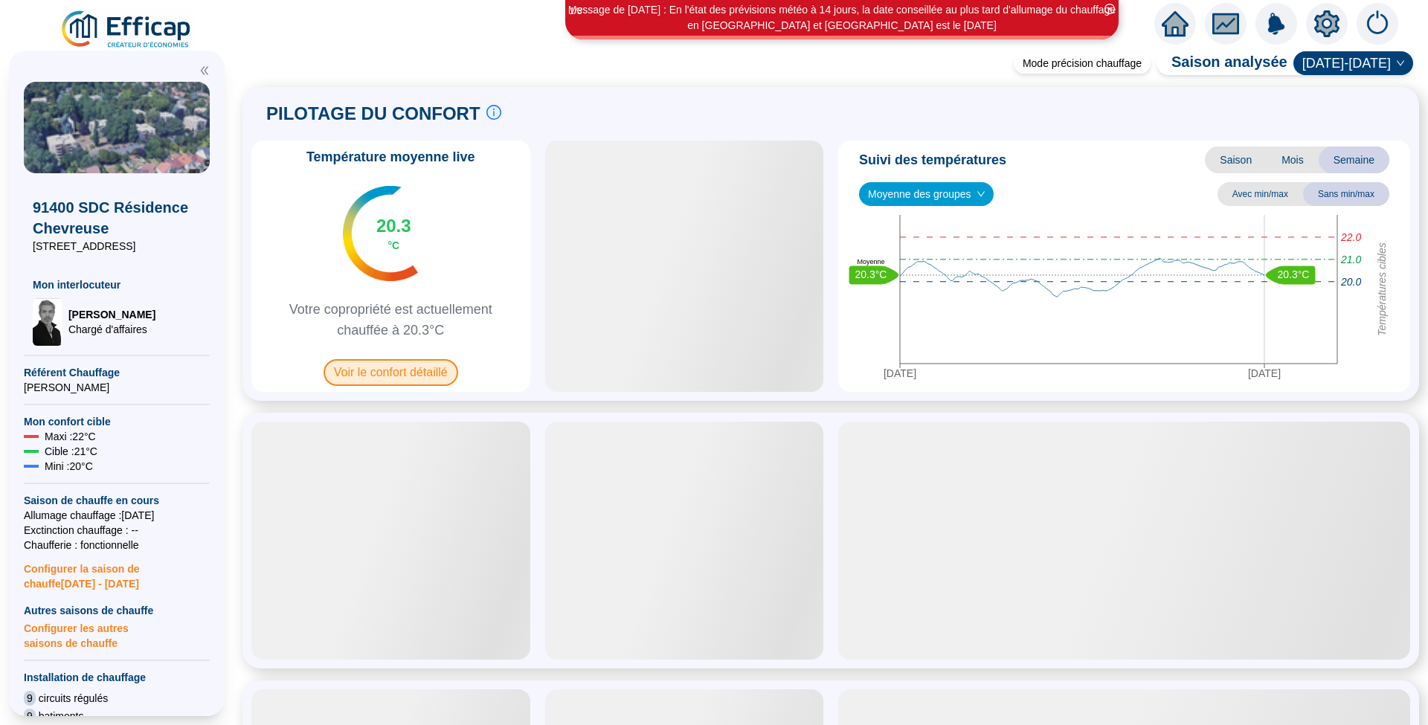
click at [386, 369] on span "Voir le confort détaillé" at bounding box center [390, 372] width 135 height 27
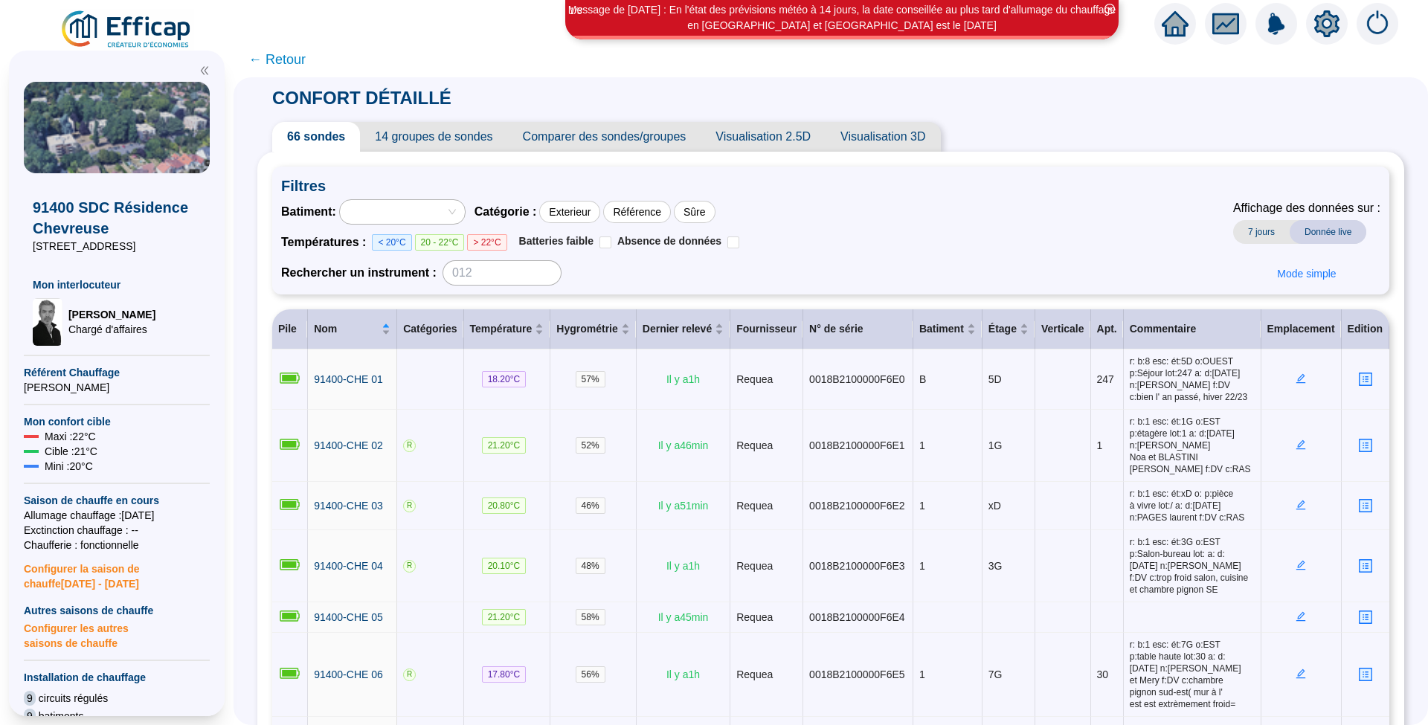
click at [580, 134] on span "Comparer des sondes/groupes" at bounding box center [604, 137] width 193 height 30
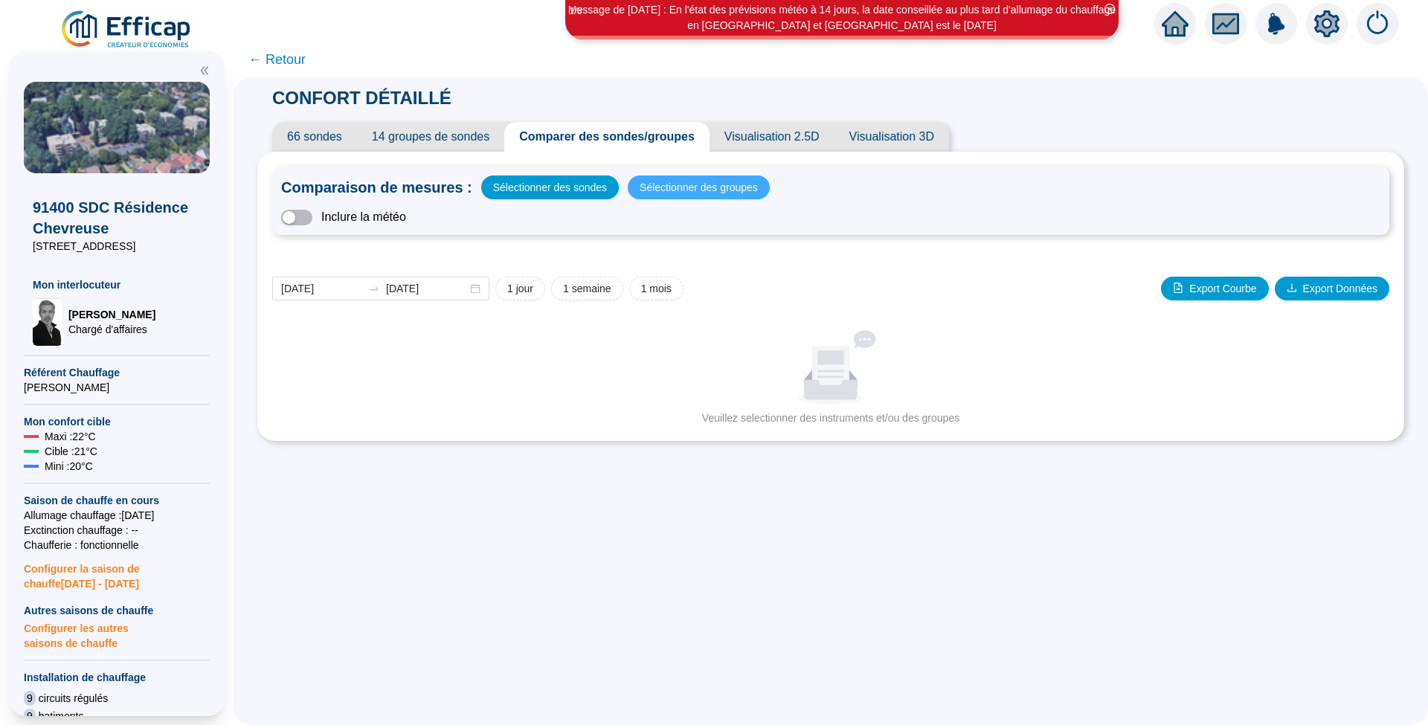
click at [689, 190] on span "Sélectionner des groupes" at bounding box center [698, 187] width 118 height 21
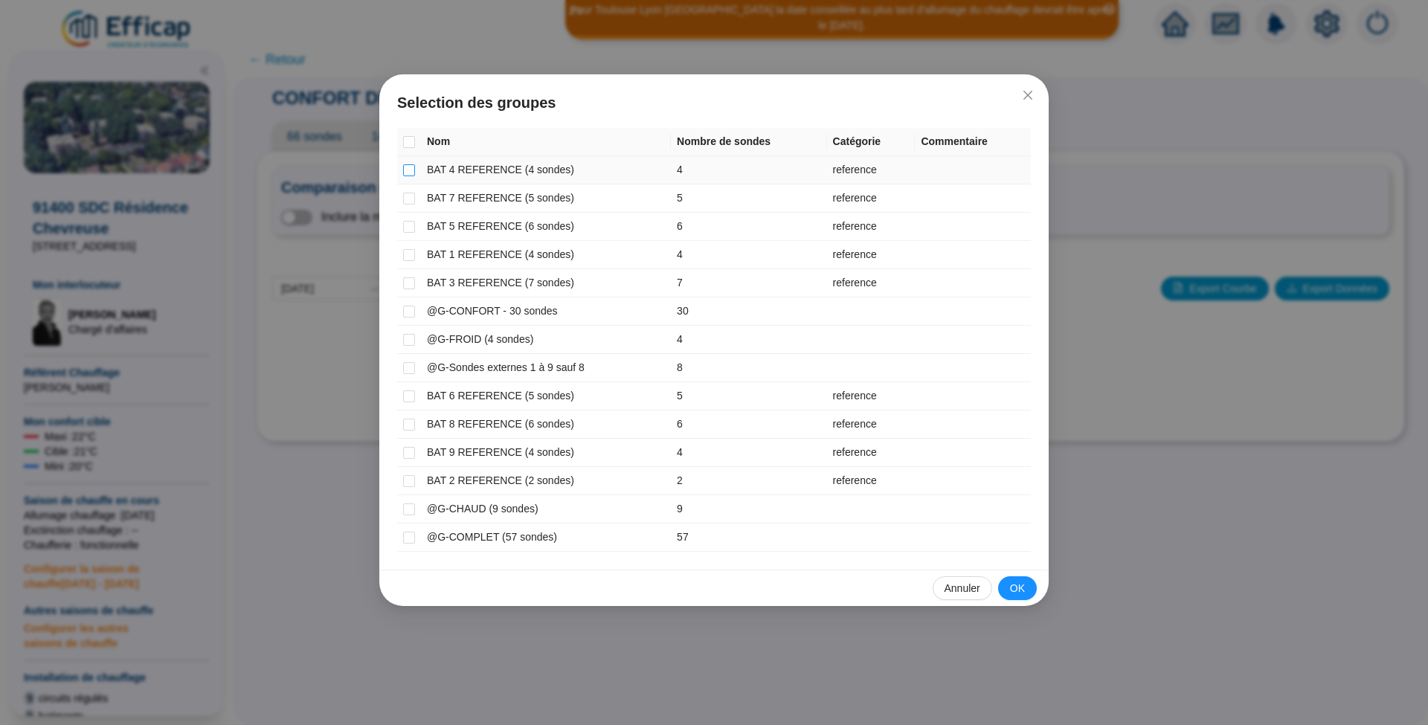
click at [410, 169] on input "checkbox" at bounding box center [409, 170] width 12 height 12
checkbox input "true"
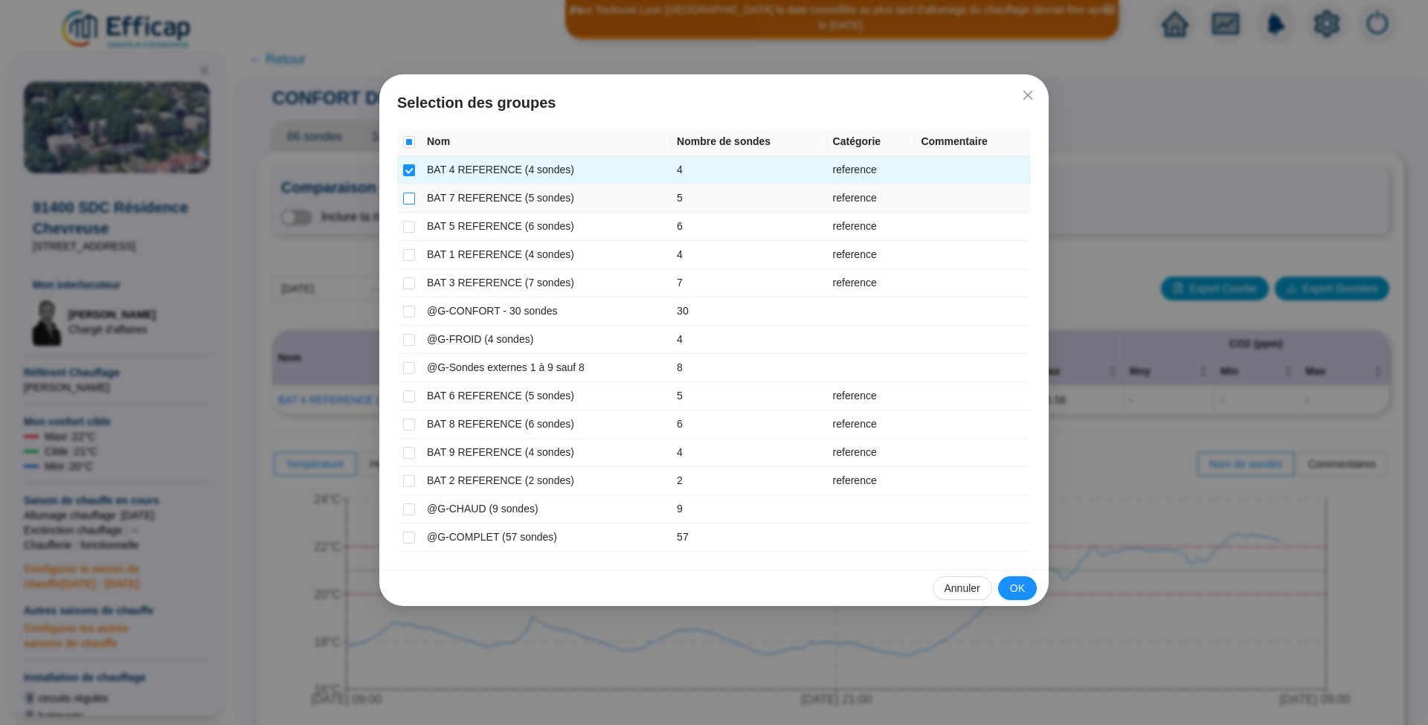
click at [410, 199] on input "checkbox" at bounding box center [409, 199] width 12 height 12
checkbox input "true"
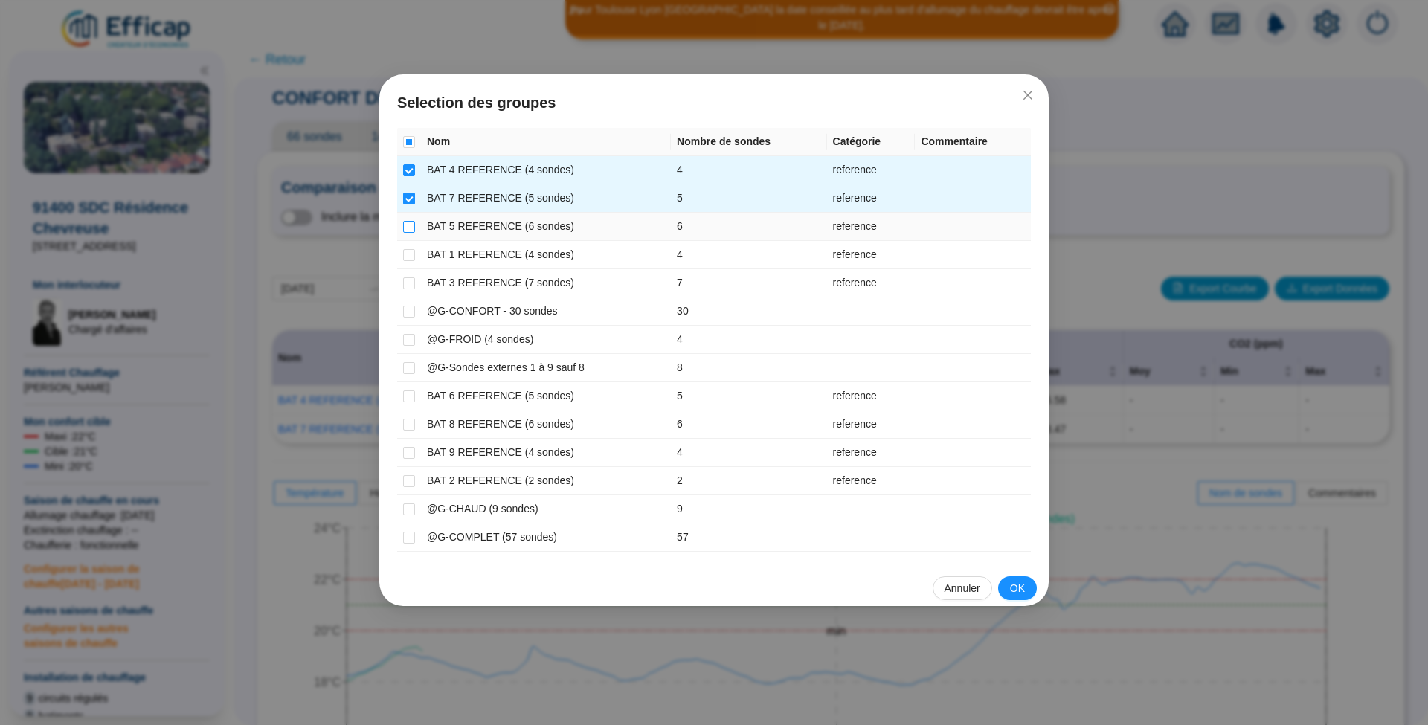
click at [409, 222] on input "checkbox" at bounding box center [409, 227] width 12 height 12
checkbox input "true"
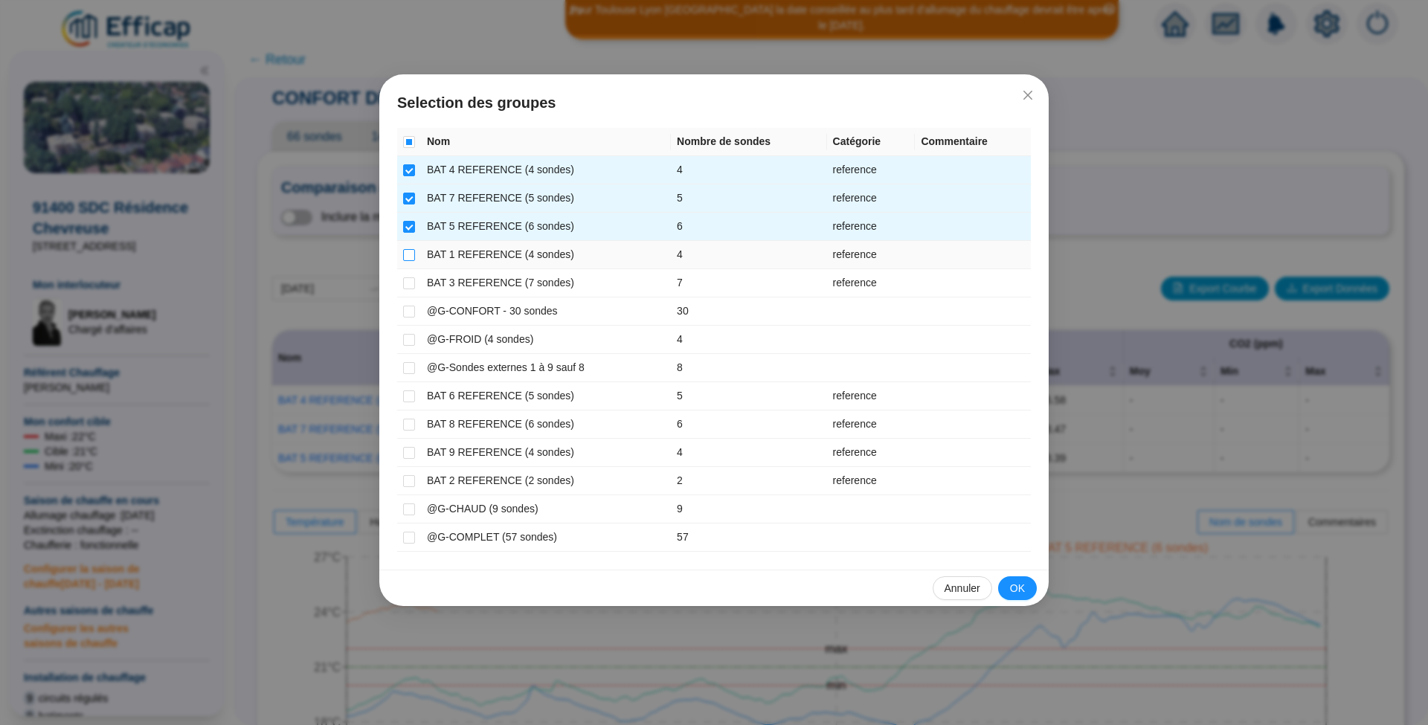
click at [407, 250] on input "checkbox" at bounding box center [409, 255] width 12 height 12
checkbox input "true"
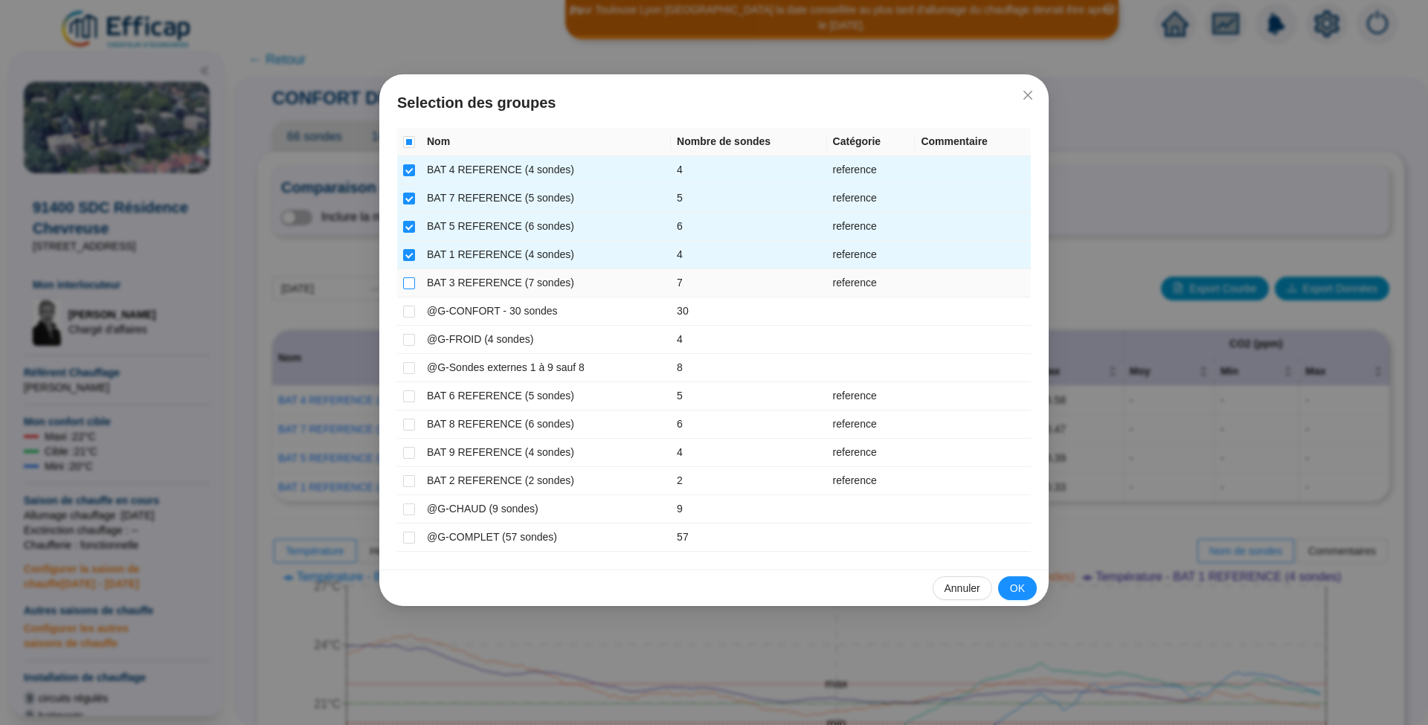
click at [407, 281] on input "checkbox" at bounding box center [409, 283] width 12 height 12
checkbox input "true"
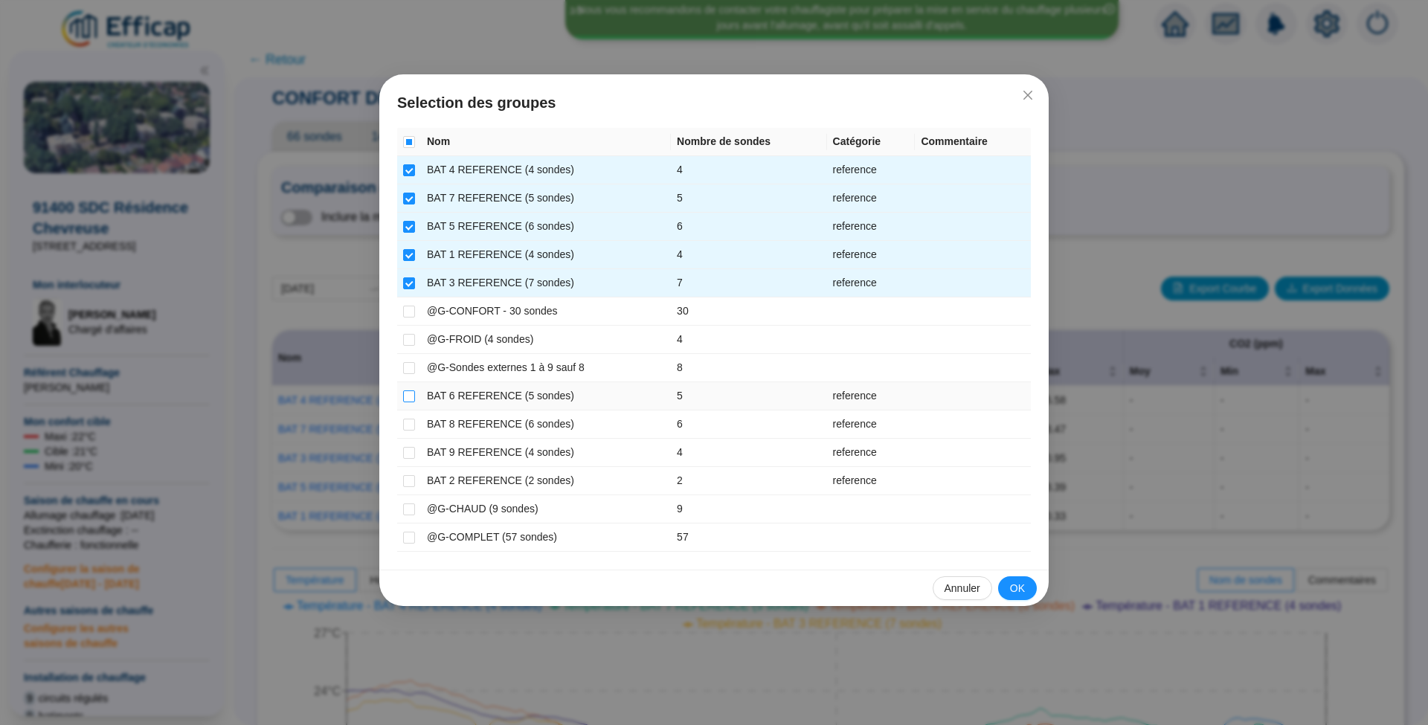
click at [404, 391] on input "checkbox" at bounding box center [409, 396] width 12 height 12
checkbox input "true"
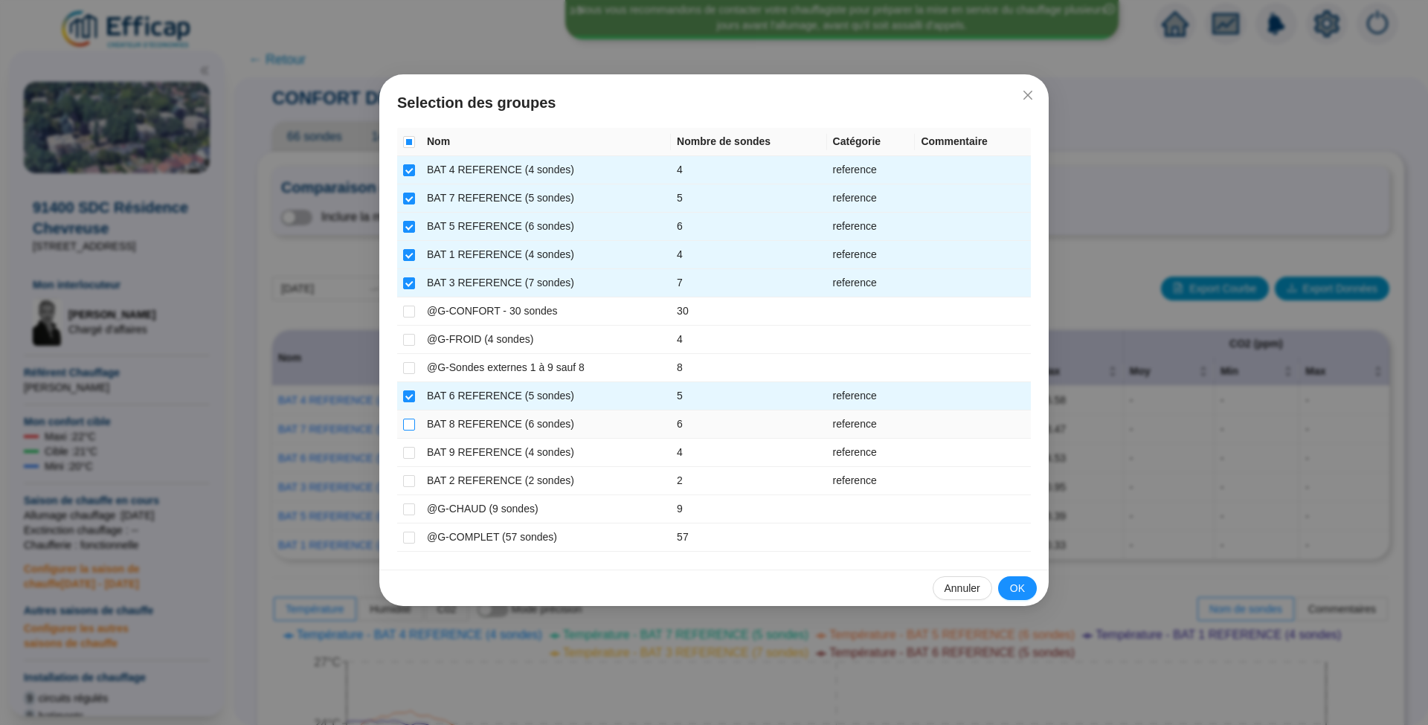
click at [404, 419] on input "checkbox" at bounding box center [409, 425] width 12 height 12
checkbox input "true"
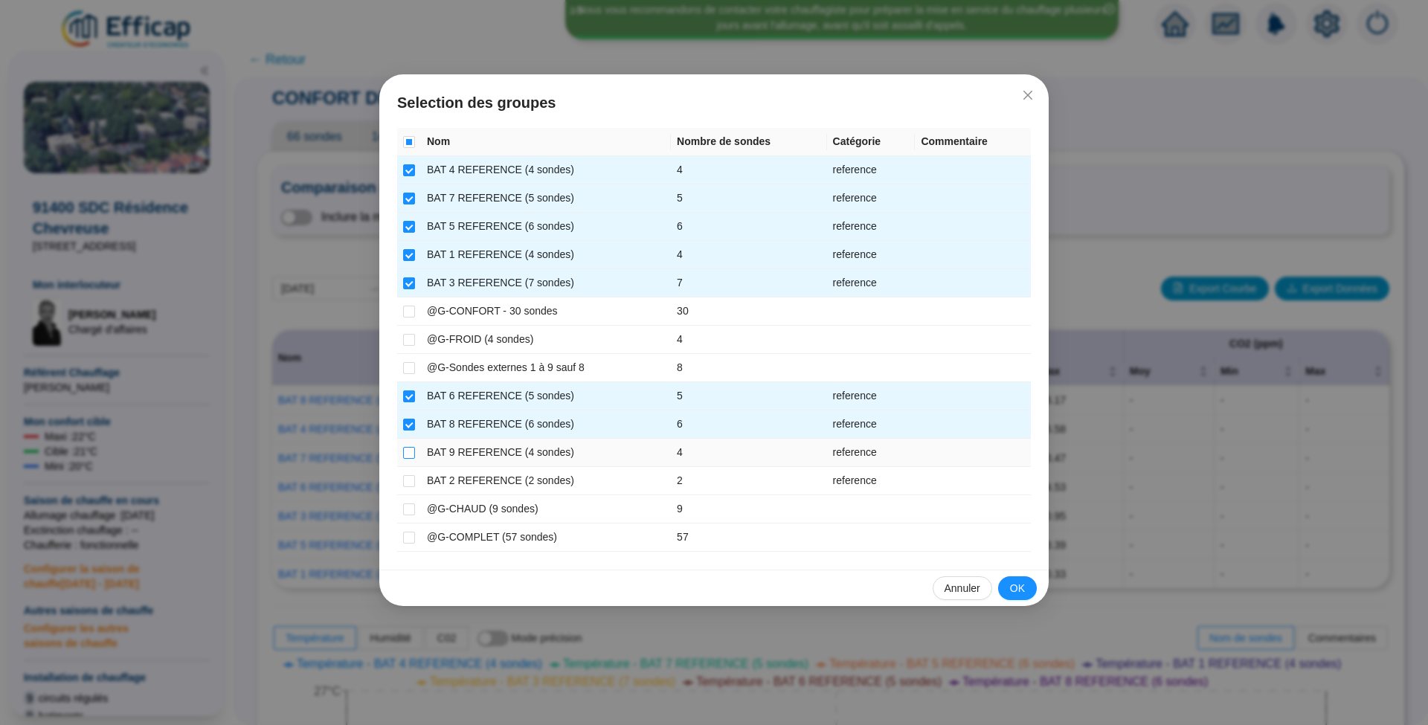
click at [411, 447] on input "checkbox" at bounding box center [409, 453] width 12 height 12
checkbox input "true"
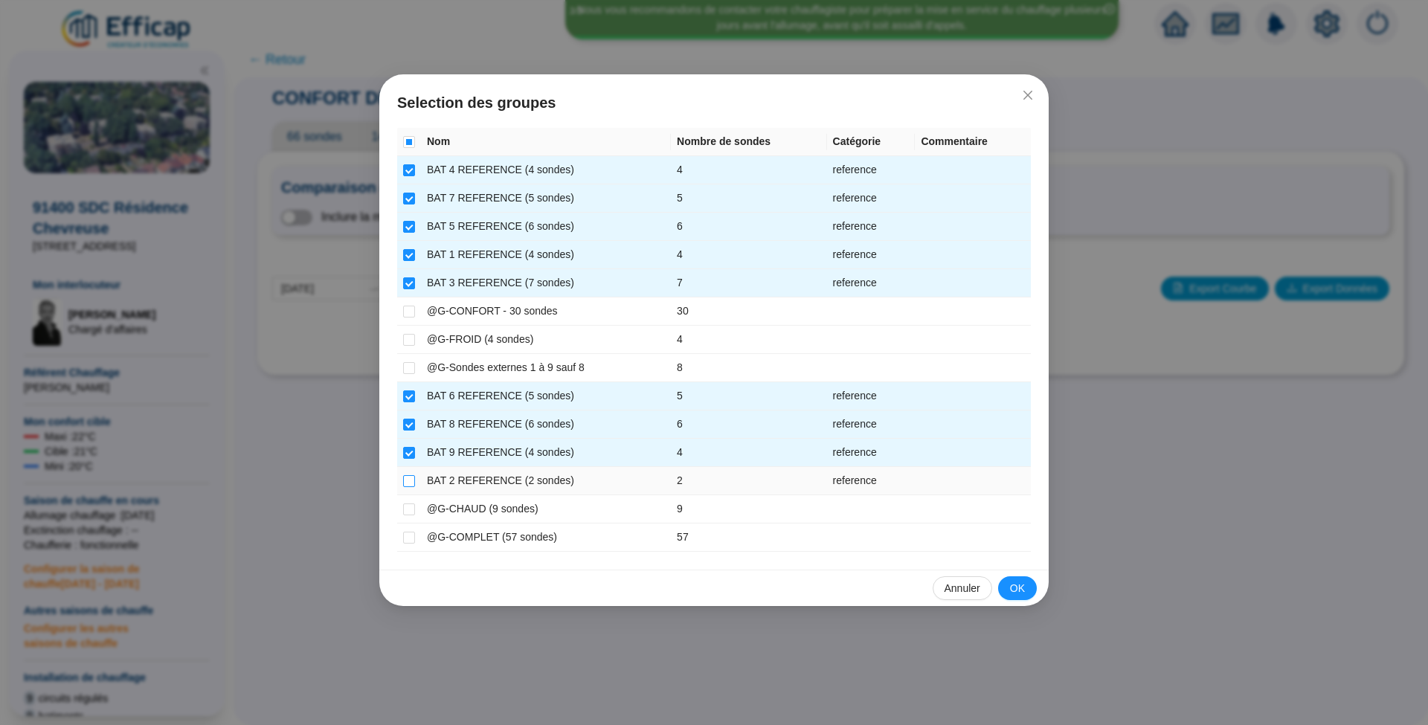
click at [411, 475] on input "checkbox" at bounding box center [409, 481] width 12 height 12
checkbox input "true"
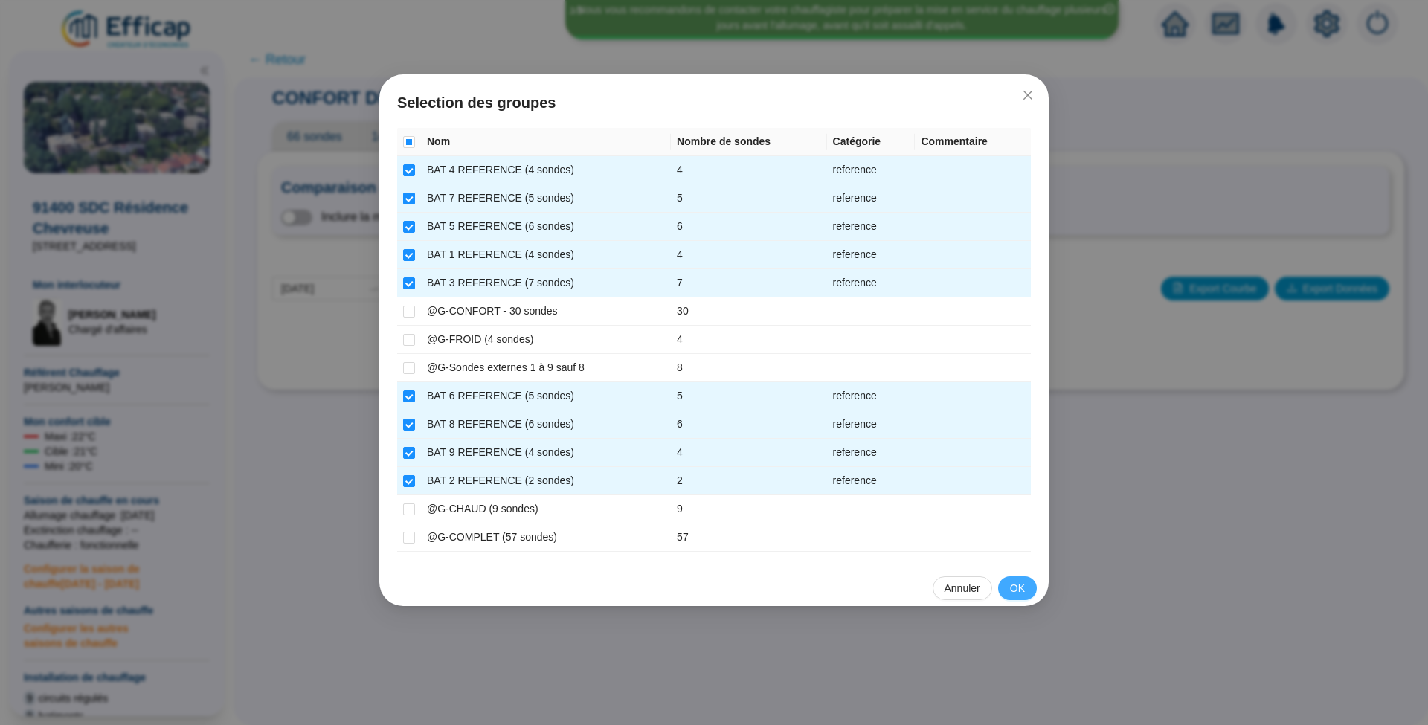
click at [1020, 586] on span "OK" at bounding box center [1017, 589] width 15 height 16
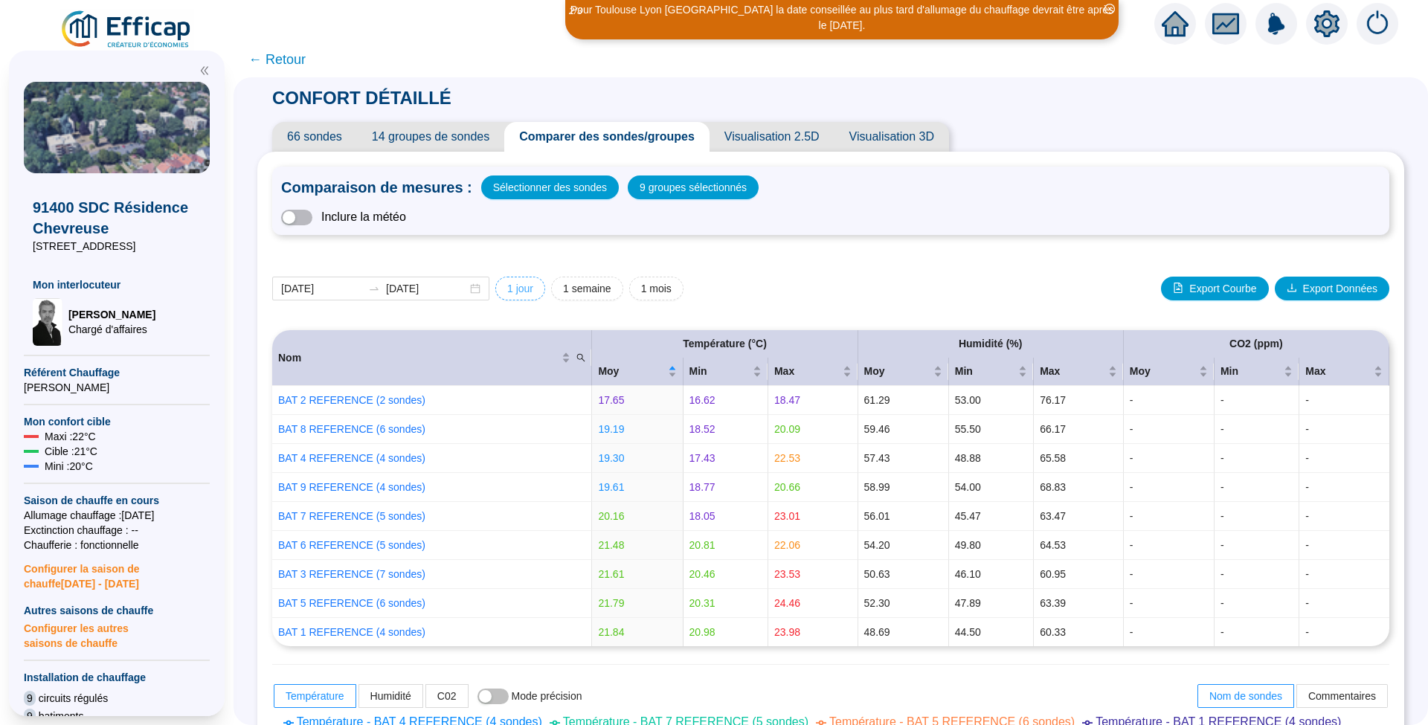
click at [530, 289] on span "1 jour" at bounding box center [520, 289] width 26 height 16
type input "[DATE]"
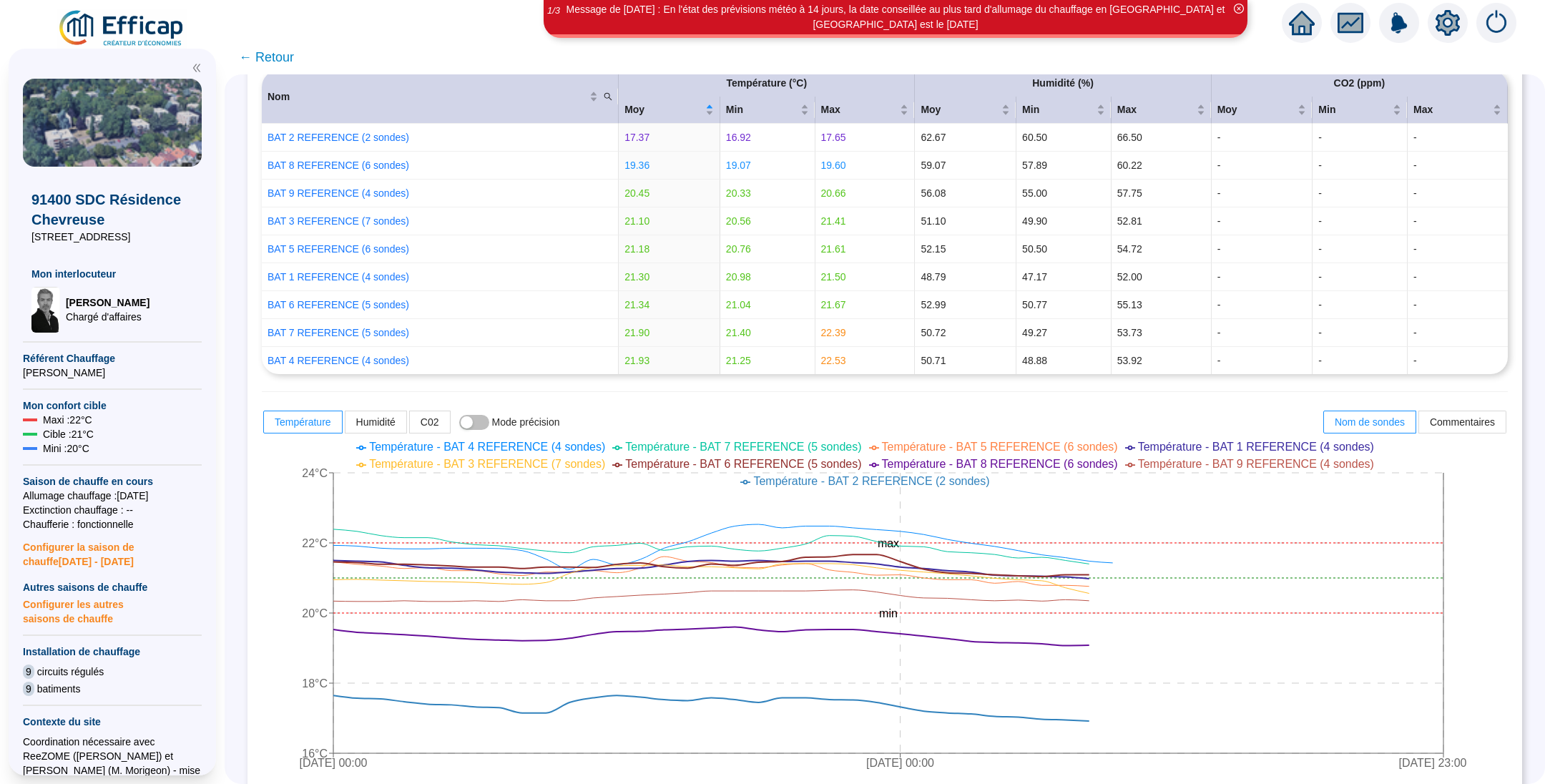
scroll to position [245, 0]
